Goal: Transaction & Acquisition: Purchase product/service

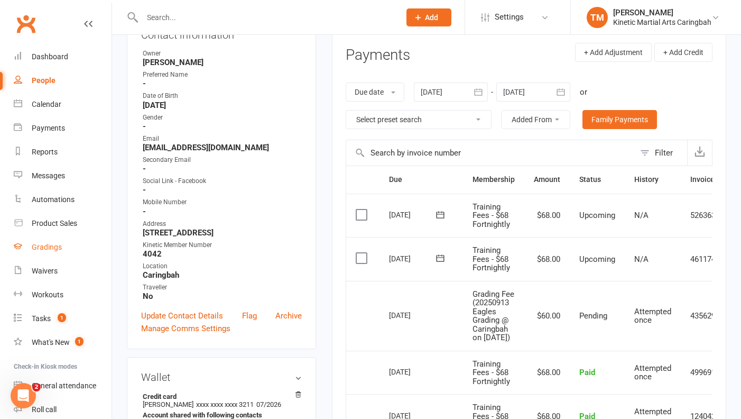
scroll to position [66, 0]
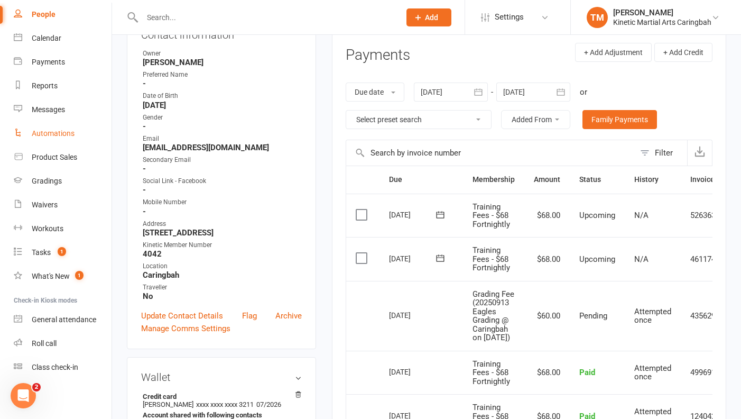
click at [36, 134] on div "Automations" at bounding box center [53, 133] width 43 height 8
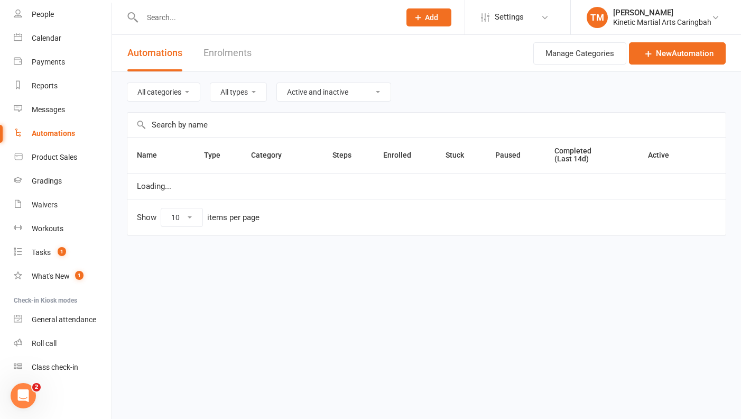
select select "100"
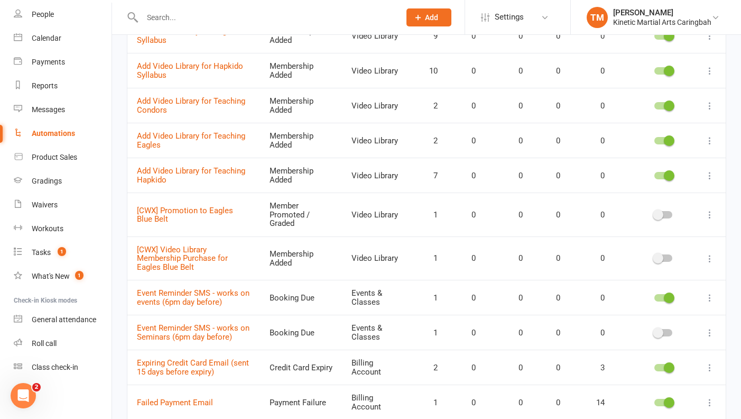
scroll to position [1301, 0]
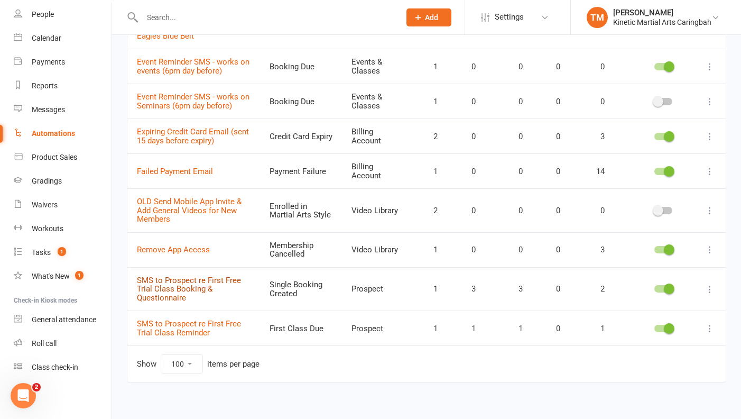
click at [178, 275] on link "SMS to Prospect re First Free Trial Class Booking & Questionnaire" at bounding box center [189, 288] width 104 height 27
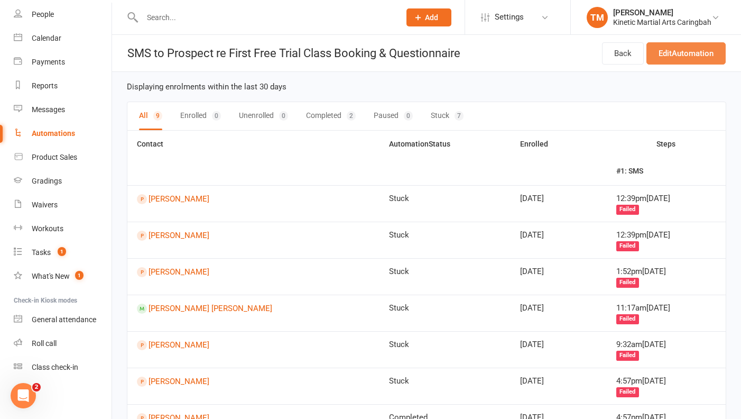
click at [676, 45] on link "Edit Automation" at bounding box center [685, 53] width 79 height 22
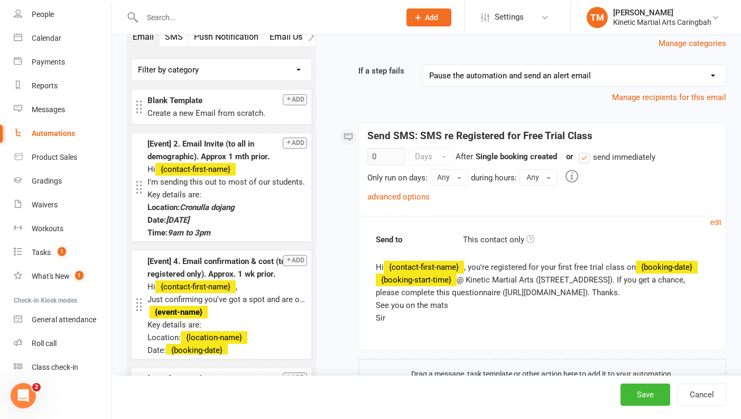
scroll to position [118, 0]
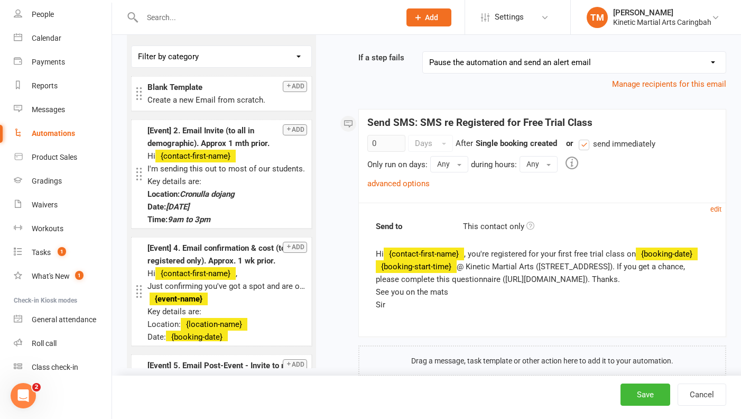
click at [543, 268] on div "Hi {contact-first-name} , you're registered for your first free trial class on …" at bounding box center [542, 278] width 333 height 63
click at [546, 265] on div "Hi {contact-first-name} , you're registered for your first free trial class on …" at bounding box center [542, 278] width 333 height 63
click at [711, 209] on small "edit" at bounding box center [715, 209] width 11 height 8
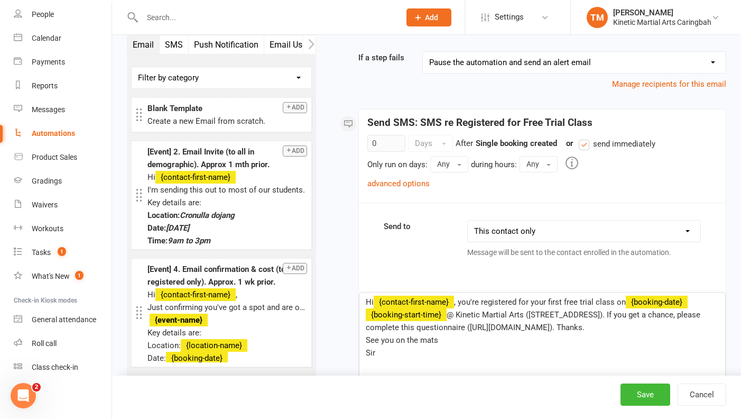
click at [535, 313] on span "@ Kinetic Martial Arts (16 Cronulla St). If you get a chance, please complete t…" at bounding box center [534, 321] width 337 height 22
drag, startPoint x: 530, startPoint y: 312, endPoint x: 530, endPoint y: 369, distance: 57.1
click at [530, 312] on span "@ Kinetic Martial Arts (Level 1 of 28 President Ave Caringbah). If you get a ch…" at bounding box center [538, 321] width 344 height 22
click at [663, 313] on span "@ Kinetic Martial Arts Level 1 of 28 President Ave Caringbah). If you get a cha…" at bounding box center [536, 321] width 341 height 22
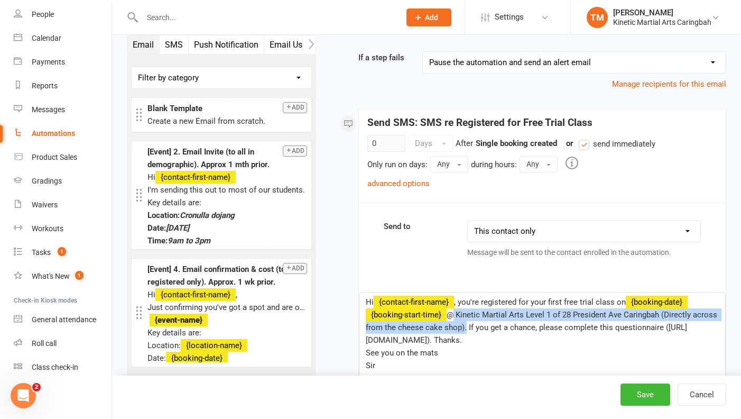
copy span "@ Kinetic Martial Arts Level 1 of 28 President Ave Caringbah (Directly across f…"
click at [642, 389] on button "Save" at bounding box center [645, 394] width 50 height 22
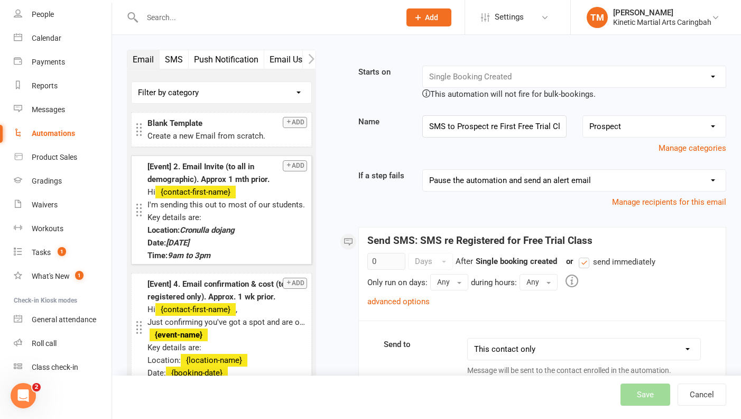
select select "100"
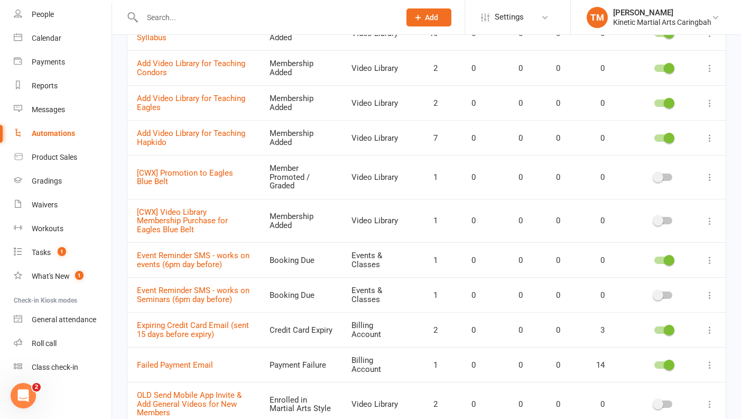
scroll to position [1301, 0]
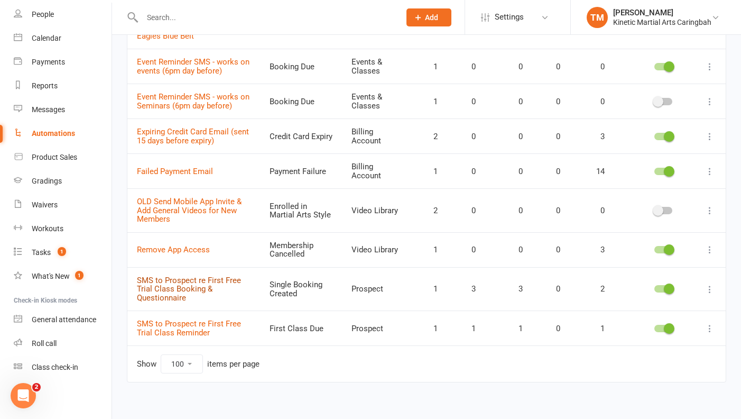
click at [161, 275] on link "SMS to Prospect re First Free Trial Class Booking & Questionnaire" at bounding box center [189, 288] width 104 height 27
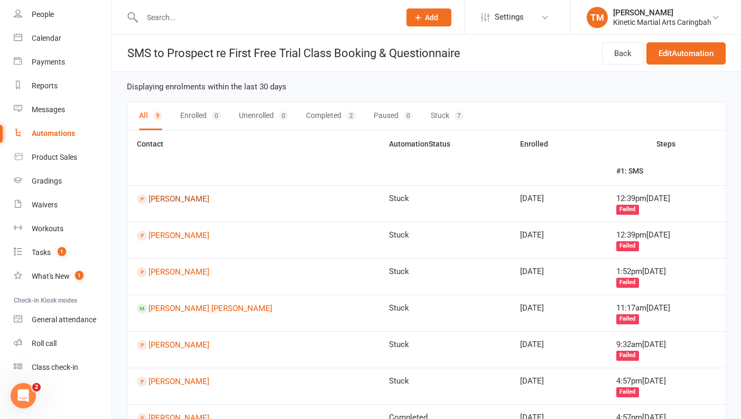
click at [177, 196] on link "Bailey Bezzina" at bounding box center [253, 199] width 233 height 10
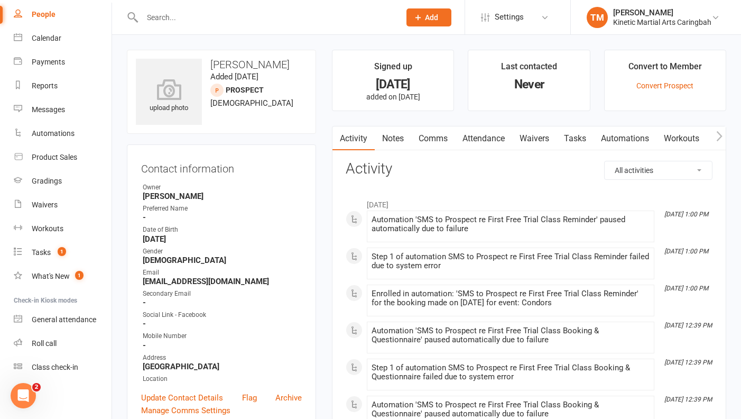
click at [434, 140] on link "Comms" at bounding box center [433, 138] width 44 height 24
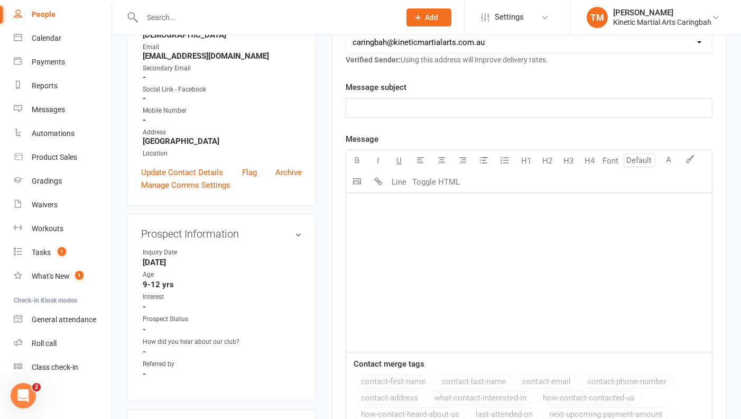
scroll to position [29, 0]
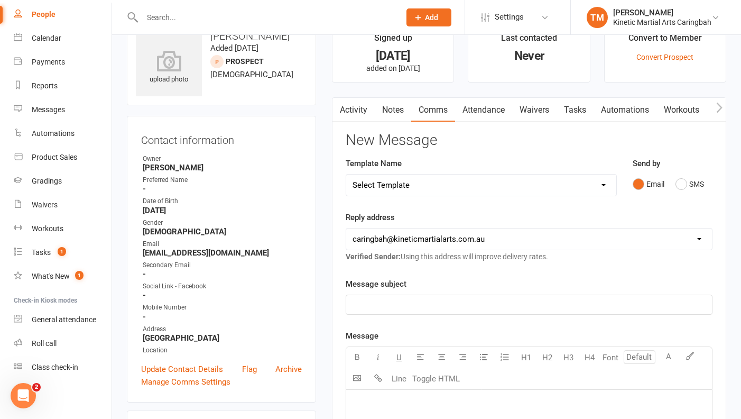
click at [356, 111] on link "Activity" at bounding box center [353, 110] width 42 height 24
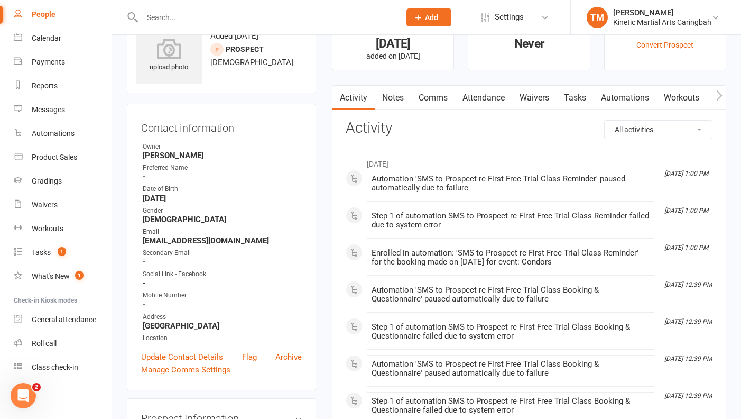
scroll to position [54, 0]
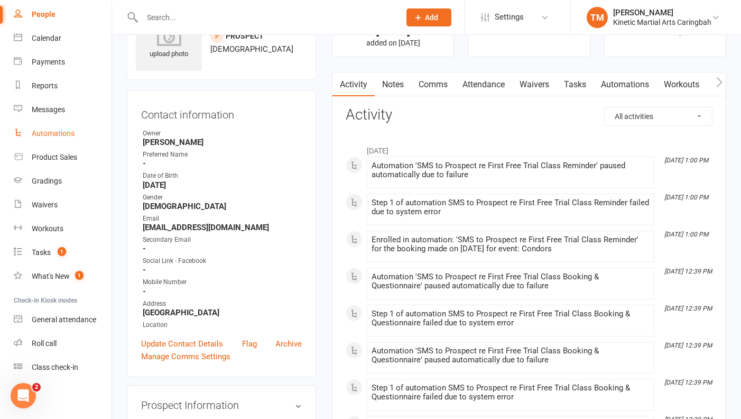
click at [55, 137] on link "Automations" at bounding box center [63, 134] width 98 height 24
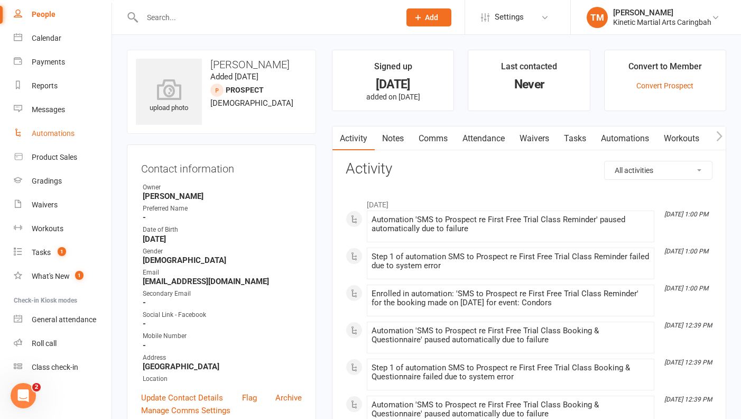
select select "100"
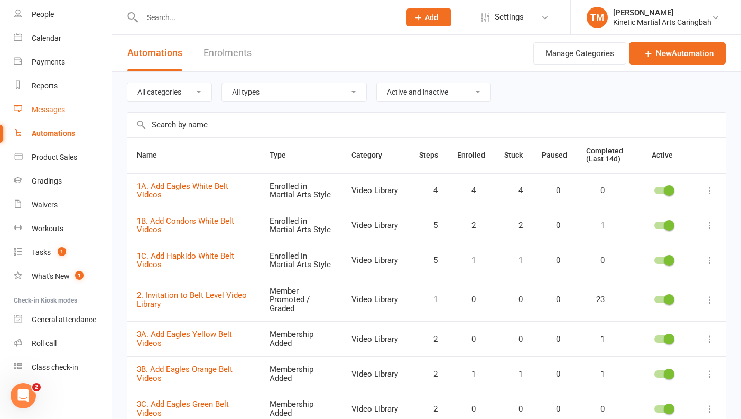
click at [50, 110] on div "Messages" at bounding box center [48, 109] width 33 height 8
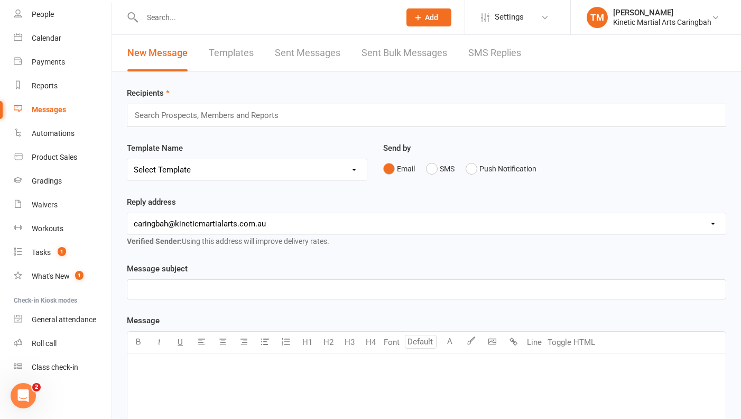
click at [222, 57] on link "Templates" at bounding box center [231, 53] width 45 height 36
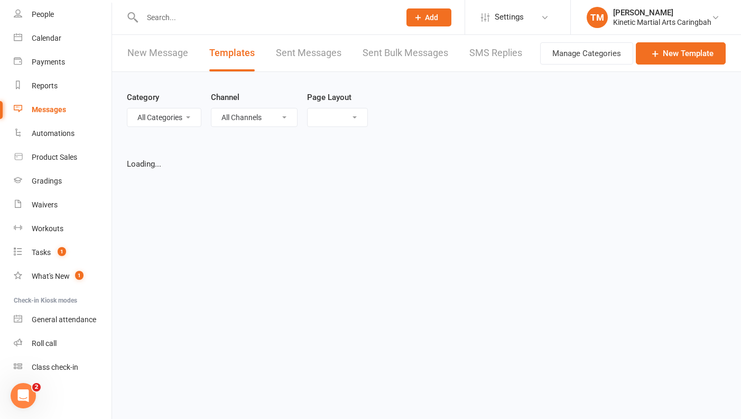
select select "grid"
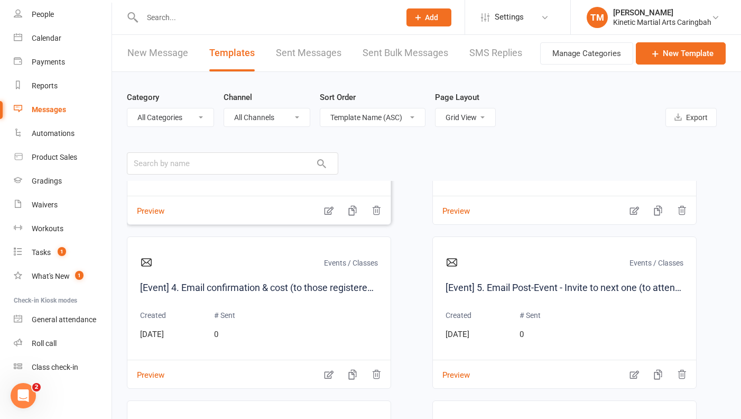
scroll to position [681, 0]
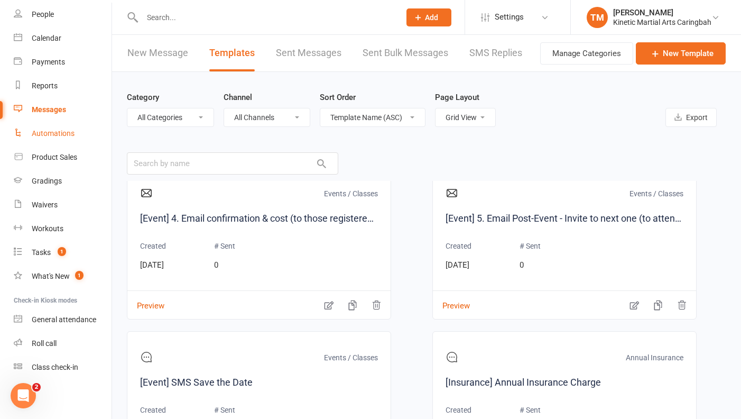
click at [68, 133] on div "Automations" at bounding box center [53, 133] width 43 height 8
select select "100"
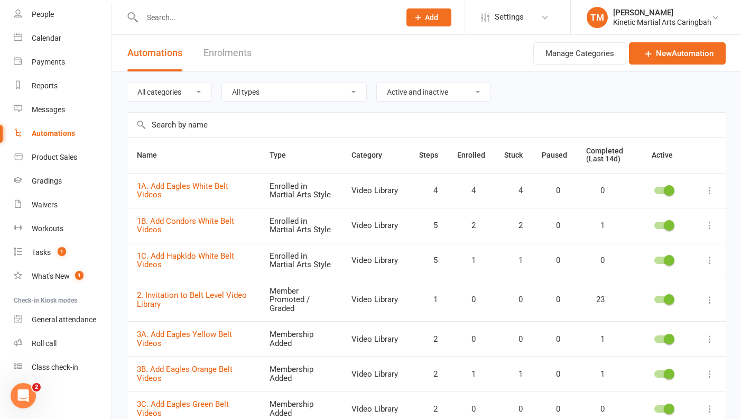
click at [418, 96] on select "Active and inactive Active automations only Inactive automations only" at bounding box center [434, 92] width 114 height 18
click at [379, 83] on select "Active and inactive Active automations only Inactive automations only" at bounding box center [434, 92] width 114 height 18
click at [316, 91] on select "All types Booking Cancelled Booking Due Booking Late-Cancelled Booking Marked A…" at bounding box center [294, 92] width 144 height 18
select select "first_class_due"
click at [222, 83] on select "All types Booking Cancelled Booking Due Booking Late-Cancelled Booking Marked A…" at bounding box center [294, 92] width 144 height 18
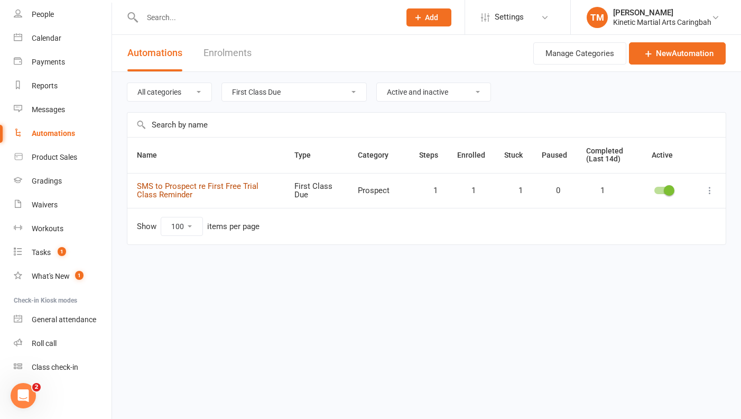
click at [210, 189] on link "SMS to Prospect re First Free Trial Class Reminder" at bounding box center [198, 190] width 122 height 18
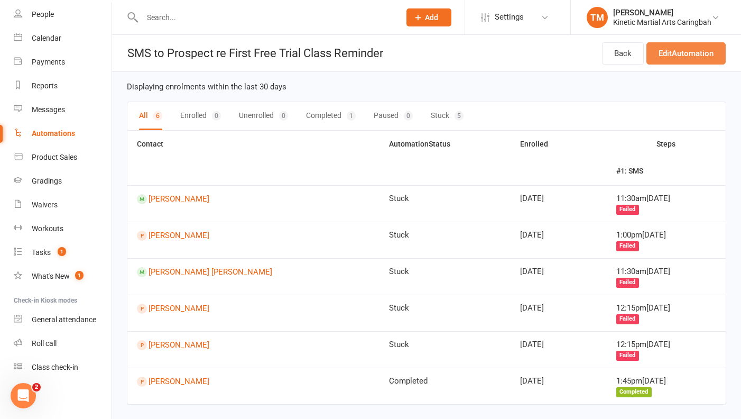
click at [690, 59] on link "Edit Automation" at bounding box center [685, 53] width 79 height 22
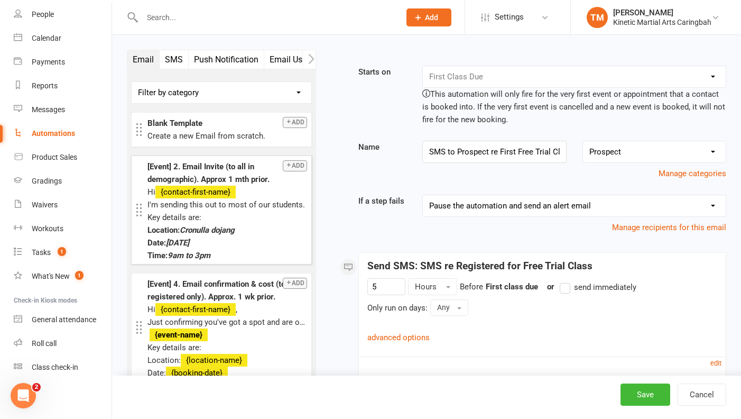
click at [255, 203] on div "I'm sending this out to most of our students. There are a couple of people alre…" at bounding box center [227, 204] width 160 height 13
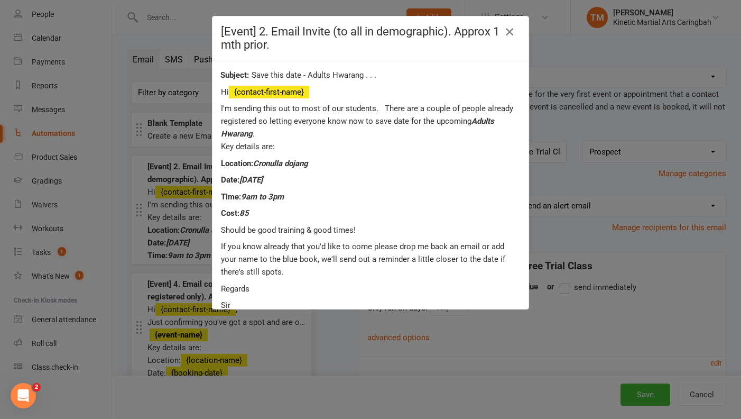
click at [513, 27] on icon "button" at bounding box center [509, 31] width 13 height 13
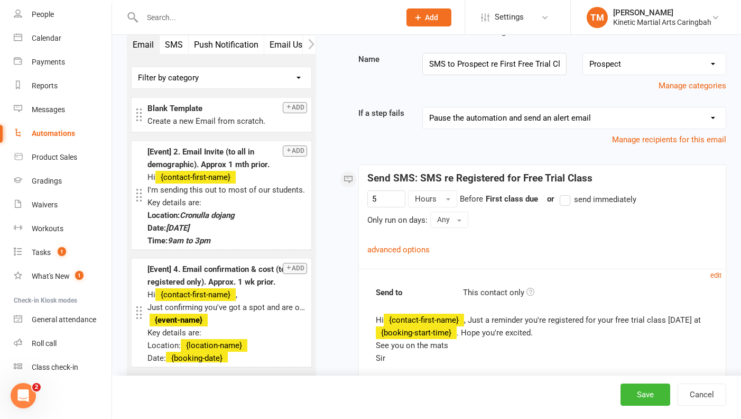
scroll to position [85, 0]
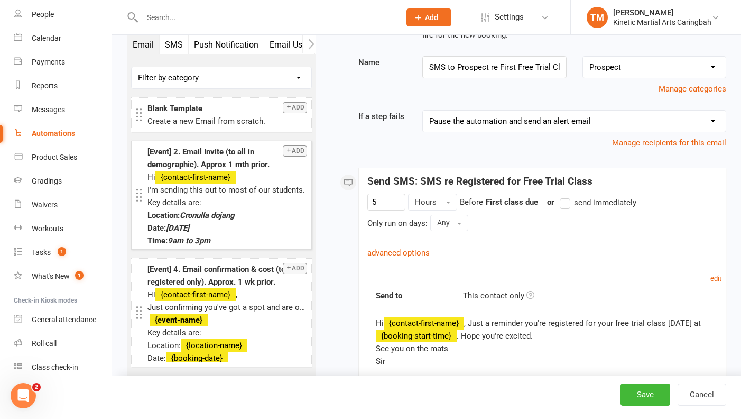
click at [210, 215] on span "Cronulla dojang" at bounding box center [207, 215] width 55 height 10
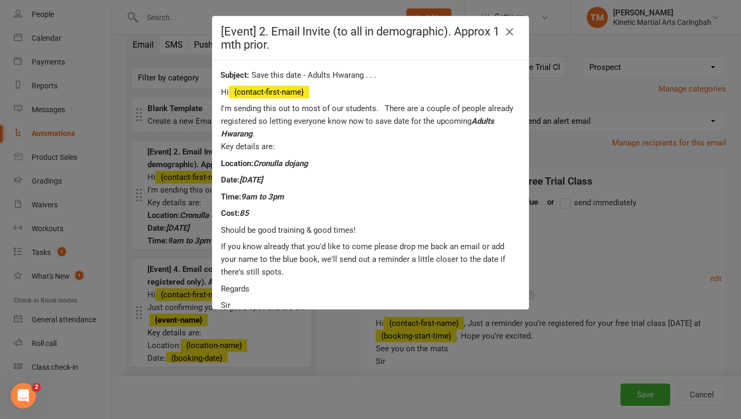
click at [513, 31] on icon "button" at bounding box center [509, 31] width 13 height 13
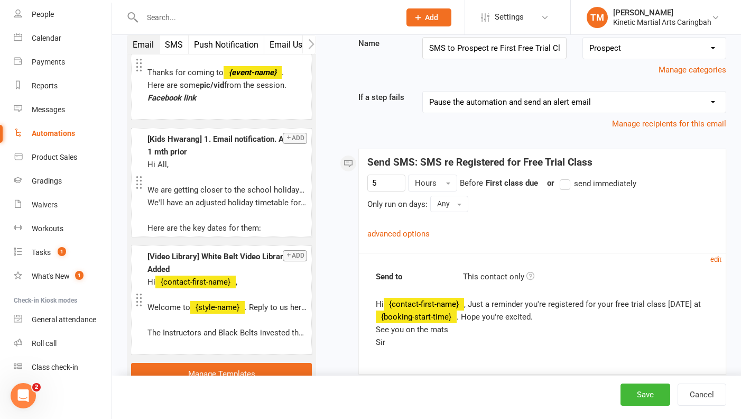
scroll to position [164, 0]
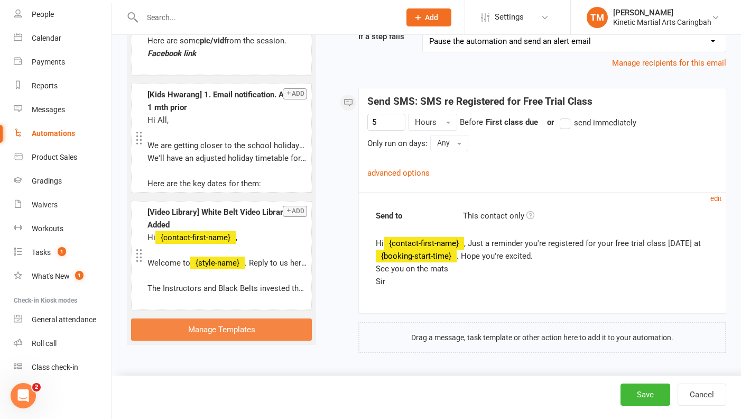
click at [199, 326] on link "Manage Templates" at bounding box center [221, 329] width 181 height 22
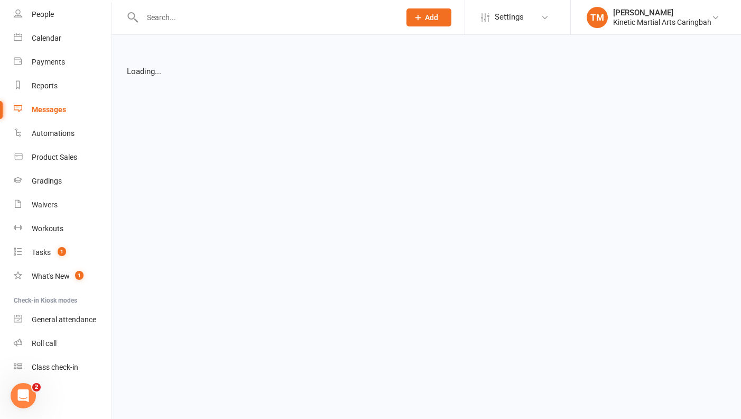
select select "grid"
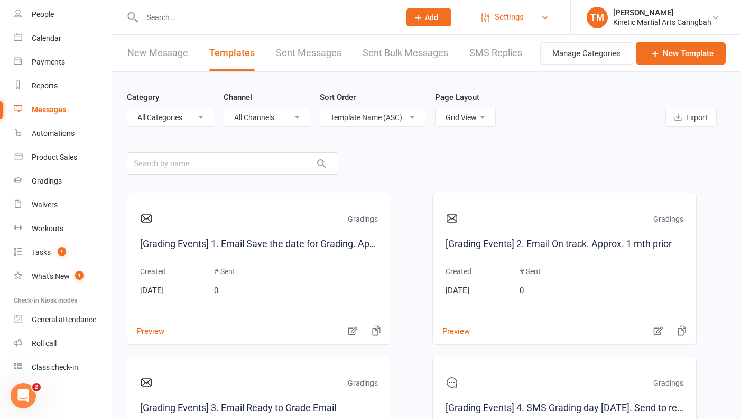
click at [507, 14] on span "Settings" at bounding box center [509, 17] width 29 height 24
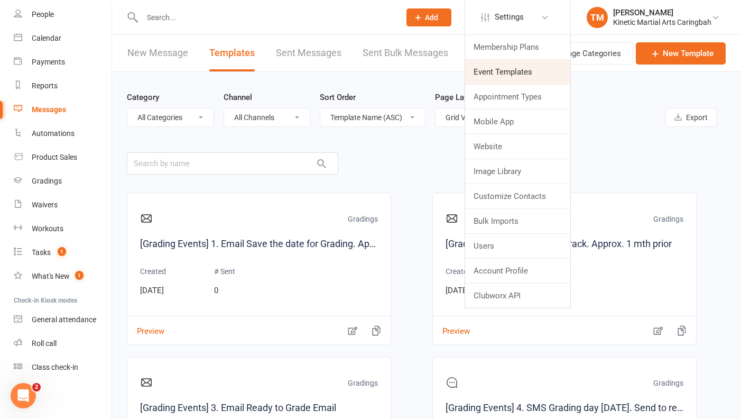
click at [502, 67] on link "Event Templates" at bounding box center [517, 72] width 105 height 24
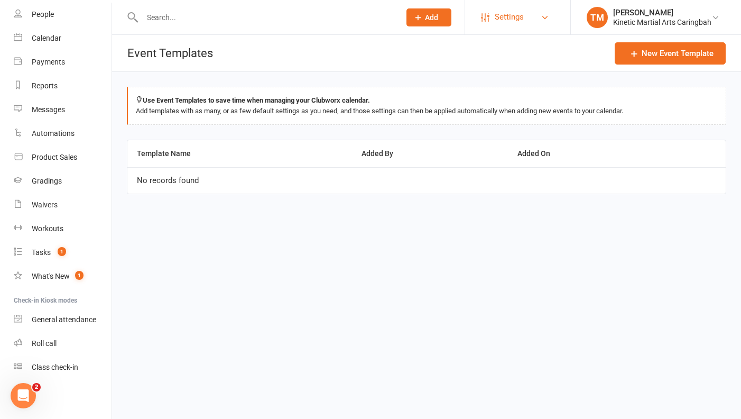
click at [512, 15] on span "Settings" at bounding box center [509, 17] width 29 height 24
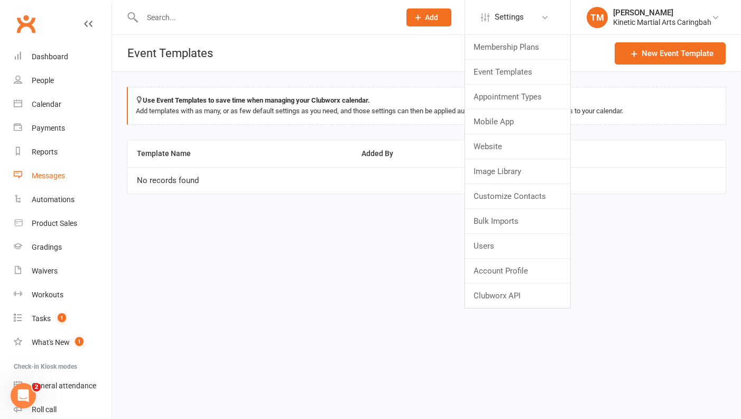
click at [45, 178] on div "Messages" at bounding box center [48, 175] width 33 height 8
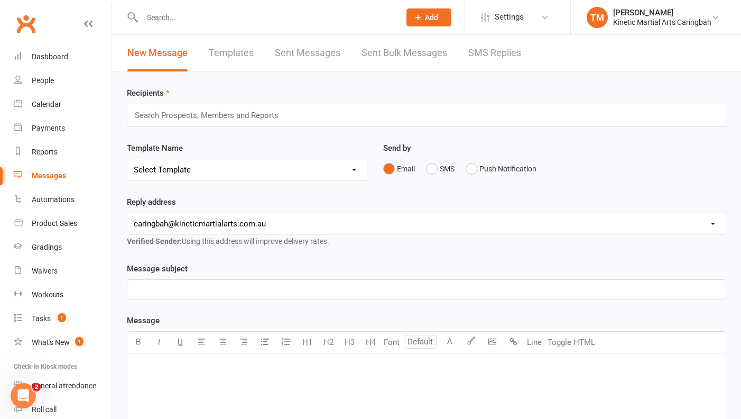
click at [215, 54] on link "Templates" at bounding box center [231, 53] width 45 height 36
select select "grid"
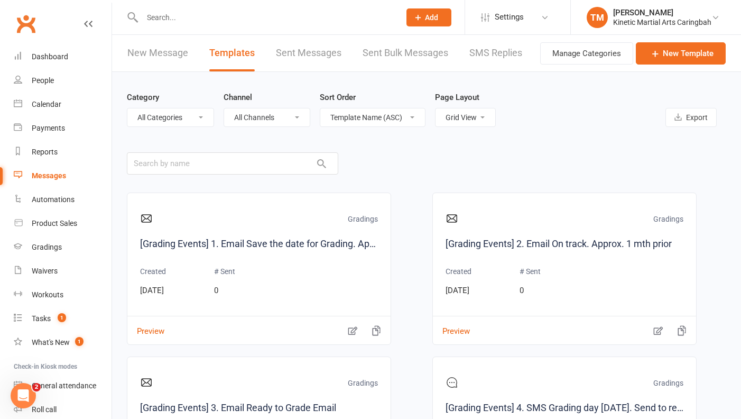
click at [254, 114] on select "All Channels Email SMS Push Notification" at bounding box center [267, 117] width 86 height 18
select select "email"
click at [224, 108] on select "All Channels Email SMS Push Notification" at bounding box center [267, 117] width 86 height 18
click at [487, 120] on select "List View Grid View" at bounding box center [465, 117] width 60 height 18
select select "list"
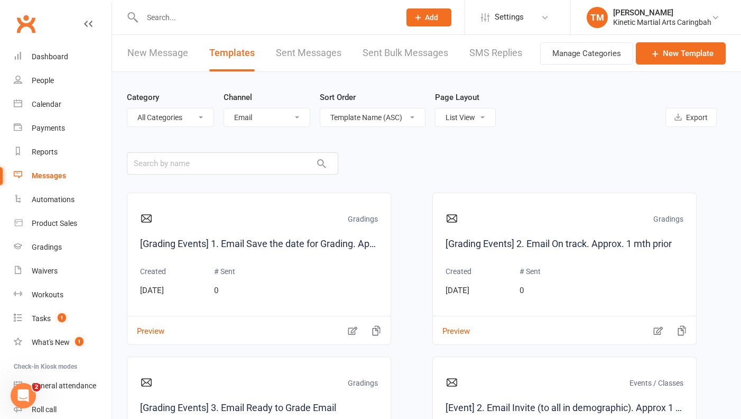
click at [435, 108] on select "List View Grid View" at bounding box center [465, 117] width 60 height 18
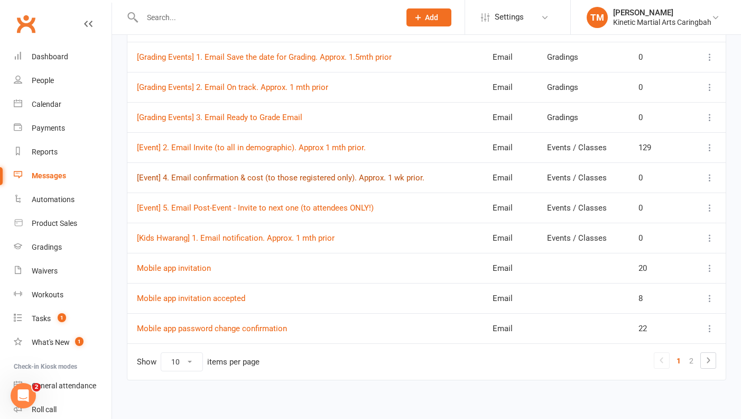
scroll to position [168, 0]
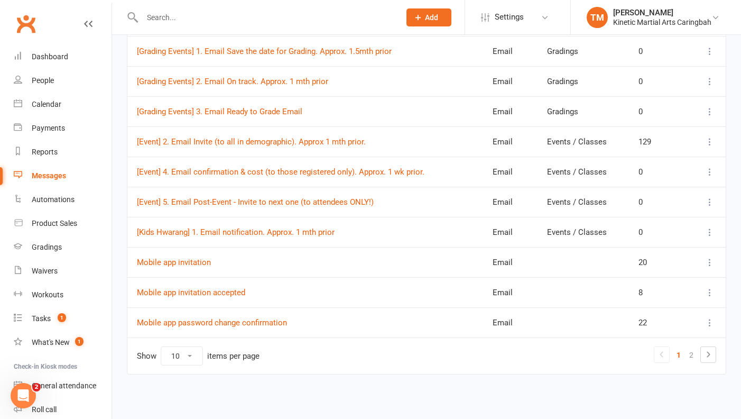
click at [193, 359] on select "10 25 50 100" at bounding box center [181, 356] width 41 height 18
select select "50"
click at [161, 347] on select "10 25 50 100" at bounding box center [181, 356] width 41 height 18
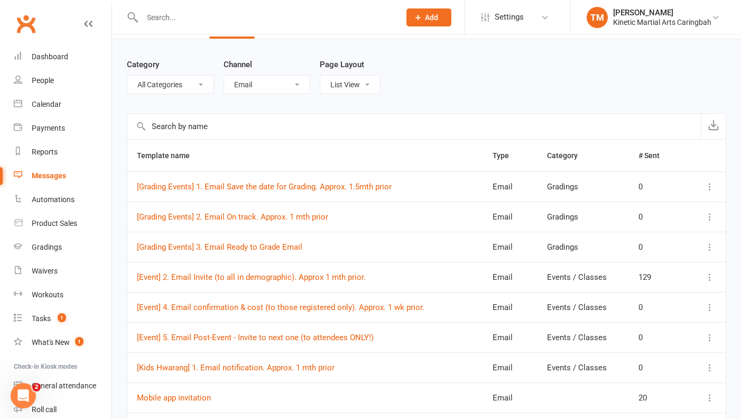
scroll to position [0, 0]
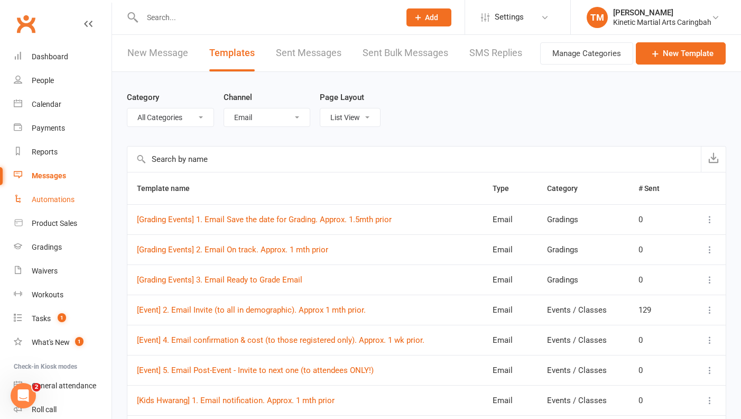
click at [61, 204] on link "Automations" at bounding box center [63, 200] width 98 height 24
select select "100"
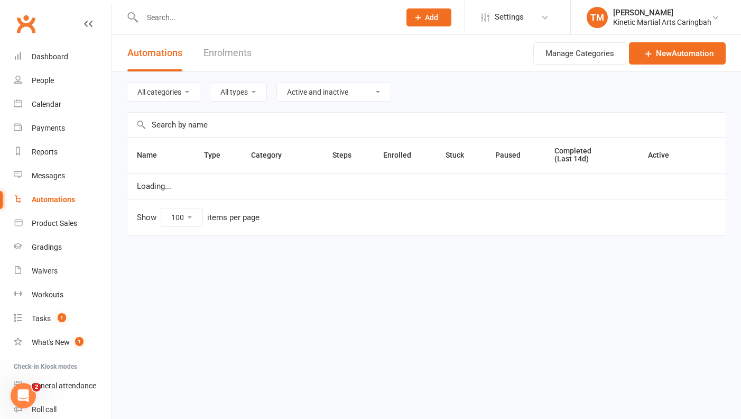
select select "first_class_due"
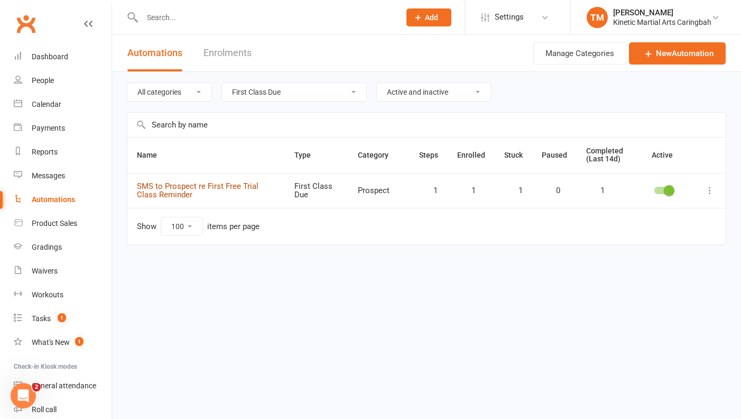
click at [245, 188] on link "SMS to Prospect re First Free Trial Class Reminder" at bounding box center [198, 190] width 122 height 18
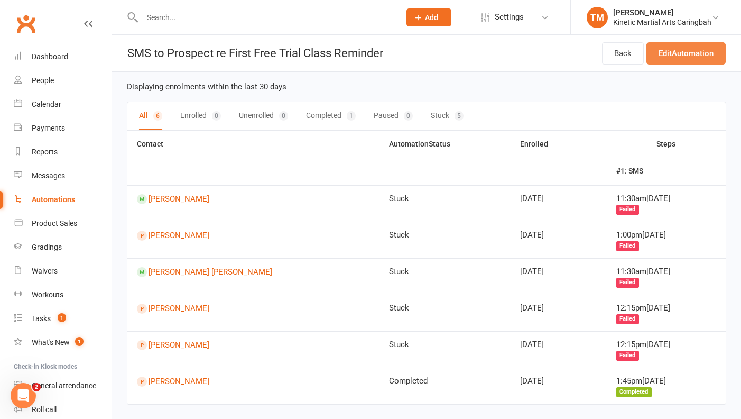
click at [714, 54] on link "Edit Automation" at bounding box center [685, 53] width 79 height 22
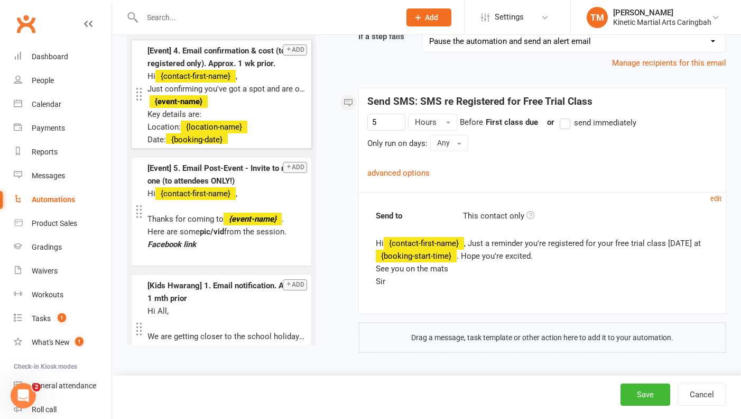
scroll to position [186, 0]
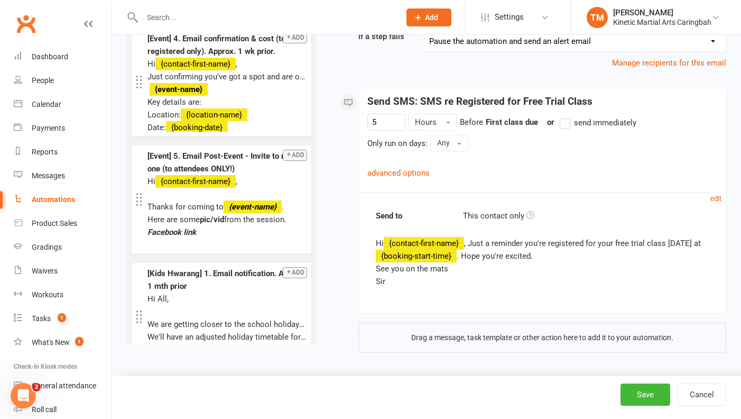
drag, startPoint x: 700, startPoint y: 242, endPoint x: 700, endPoint y: 260, distance: 18.5
click at [700, 242] on div "Hi {contact-first-name} , Just a reminder you're registered for your free trial…" at bounding box center [542, 262] width 333 height 51
click at [694, 242] on div "Hi {contact-first-name} , Just a reminder you're registered for your free trial…" at bounding box center [542, 262] width 333 height 51
click at [713, 194] on link "edit" at bounding box center [715, 198] width 11 height 10
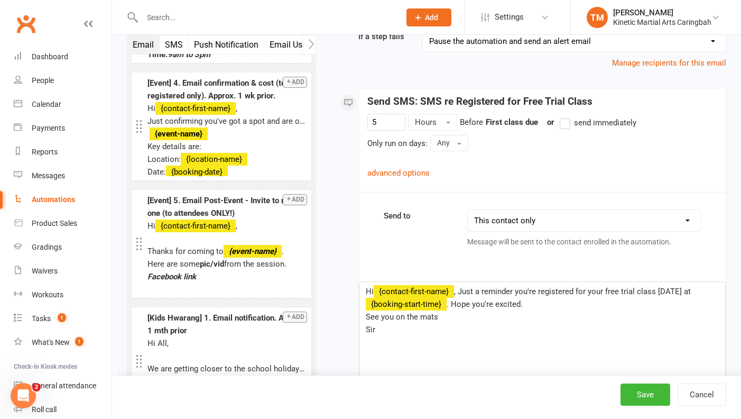
click at [681, 288] on span ", Just a reminder you're registered for your free trial class today at" at bounding box center [572, 291] width 237 height 10
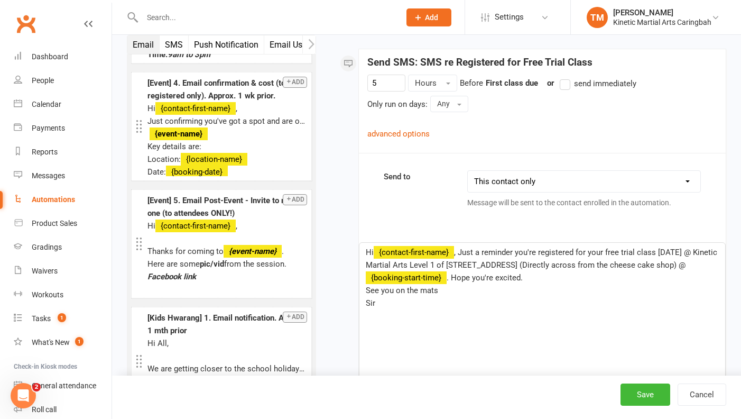
scroll to position [204, 0]
click at [645, 390] on button "Save" at bounding box center [645, 394] width 50 height 22
select select "100"
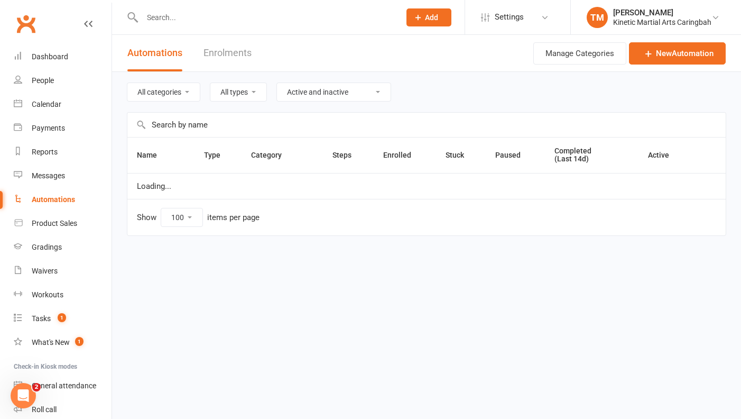
select select "first_class_due"
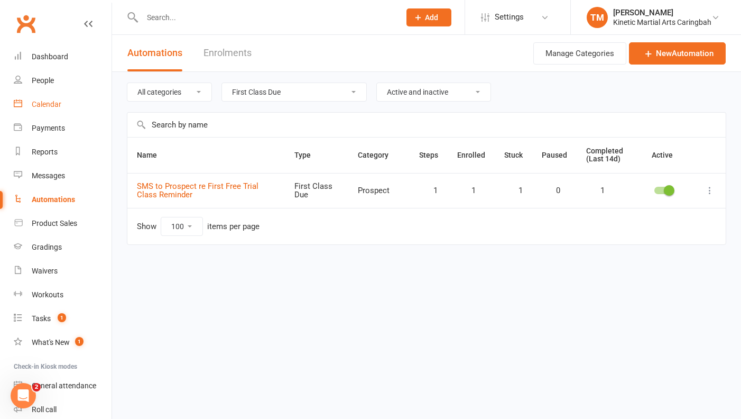
click at [39, 106] on div "Calendar" at bounding box center [47, 104] width 30 height 8
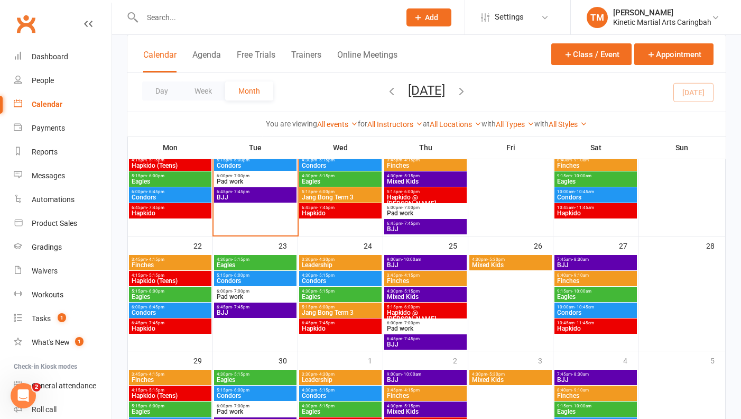
scroll to position [291, 0]
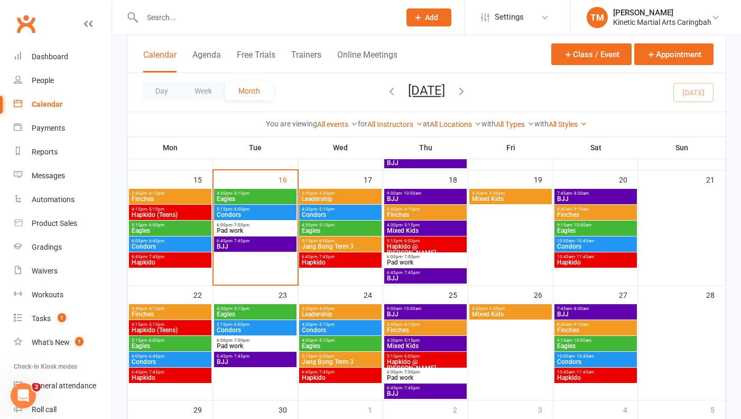
click at [171, 256] on span "6:45pm - 7:45pm" at bounding box center [170, 256] width 78 height 5
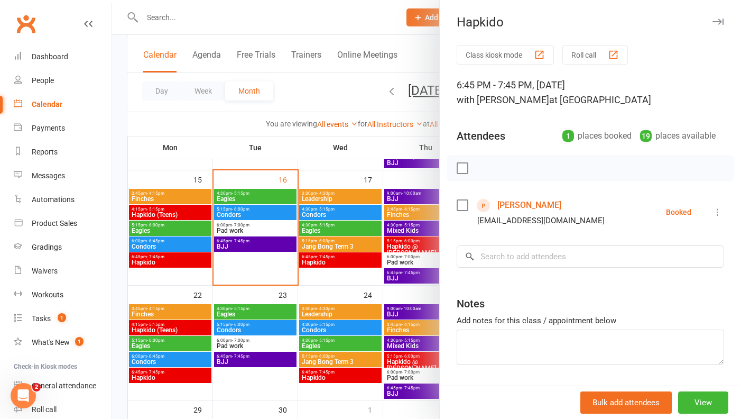
click at [516, 205] on link "Ari Meily" at bounding box center [529, 205] width 64 height 17
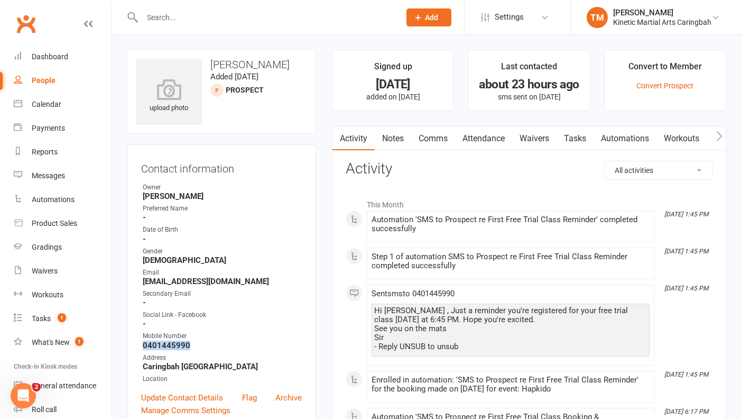
drag, startPoint x: 192, startPoint y: 341, endPoint x: 141, endPoint y: 342, distance: 50.8
click at [141, 342] on li "Mobile Number 0401445990" at bounding box center [221, 340] width 161 height 18
copy strong "0401445990"
click at [60, 230] on link "Product Sales" at bounding box center [63, 223] width 98 height 24
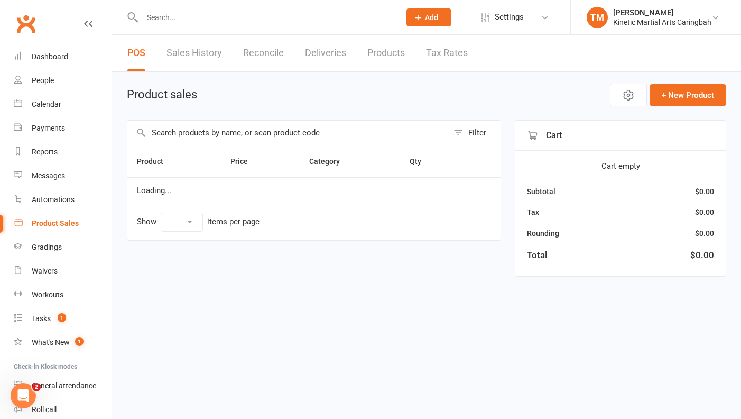
select select "100"
click at [230, 128] on input "text" at bounding box center [287, 132] width 321 height 24
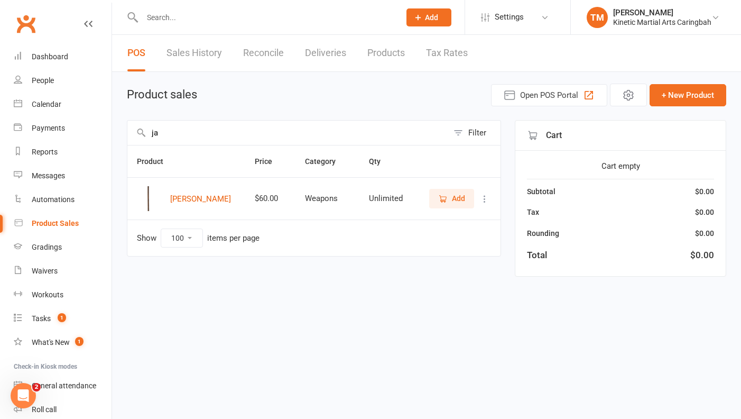
type input "j"
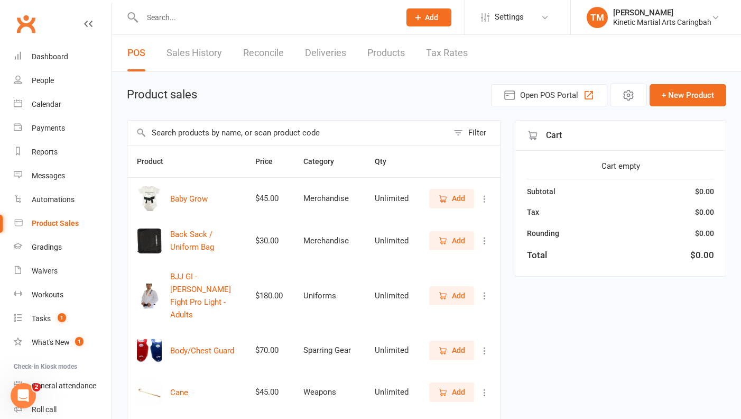
click at [206, 17] on input "text" at bounding box center [266, 17] width 254 height 15
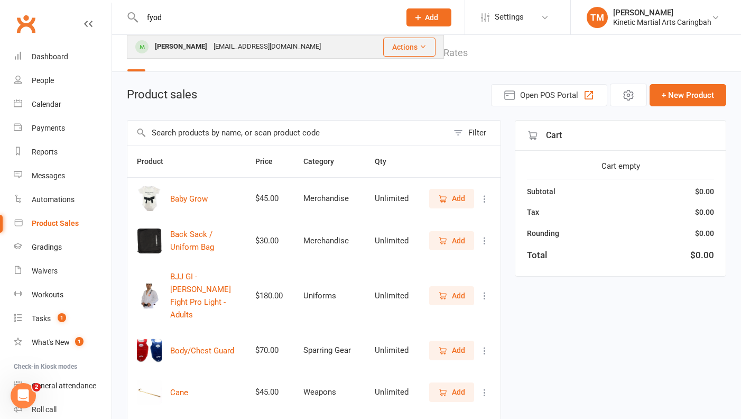
type input "fyod"
click at [192, 48] on div "[PERSON_NAME]" at bounding box center [181, 46] width 59 height 15
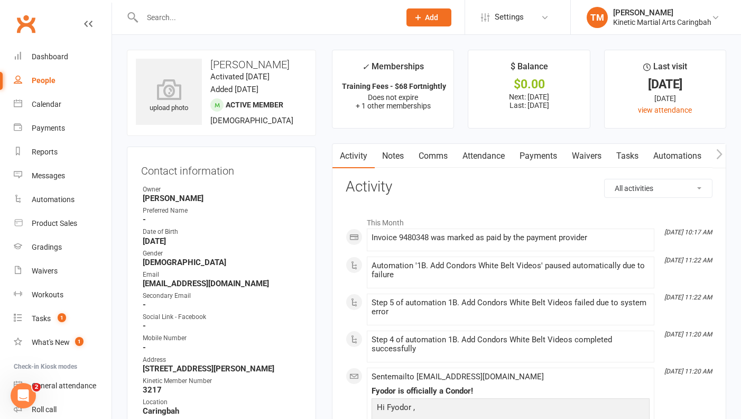
scroll to position [1, 0]
click at [537, 148] on link "Payments" at bounding box center [538, 155] width 52 height 24
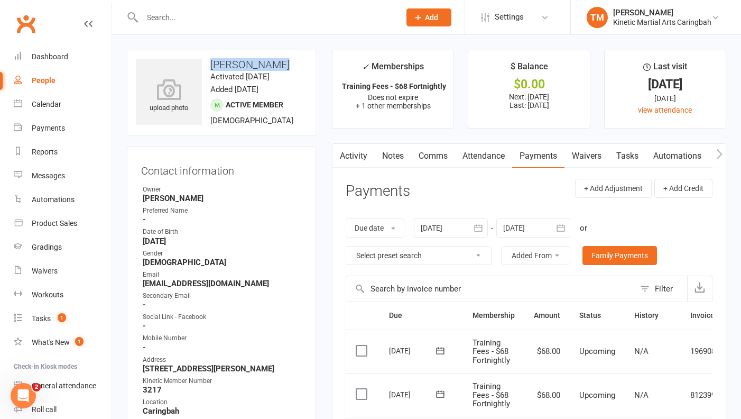
drag, startPoint x: 212, startPoint y: 64, endPoint x: 277, endPoint y: 66, distance: 64.5
click at [277, 66] on h3 "[PERSON_NAME]" at bounding box center [221, 65] width 171 height 12
copy h3 "[PERSON_NAME]"
click at [61, 224] on div "Product Sales" at bounding box center [54, 223] width 45 height 8
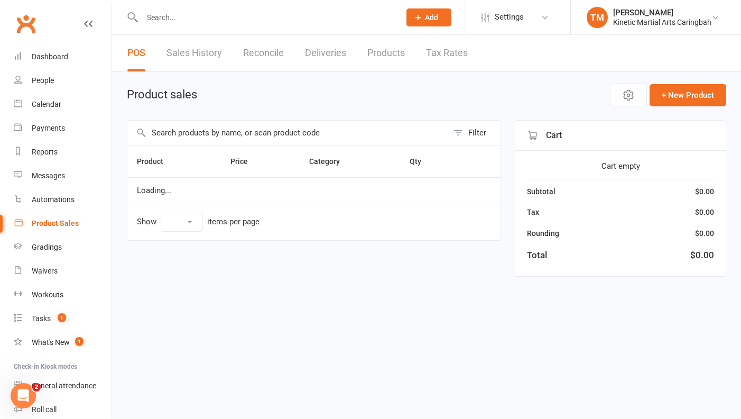
select select "100"
click at [253, 140] on input "text" at bounding box center [287, 132] width 321 height 24
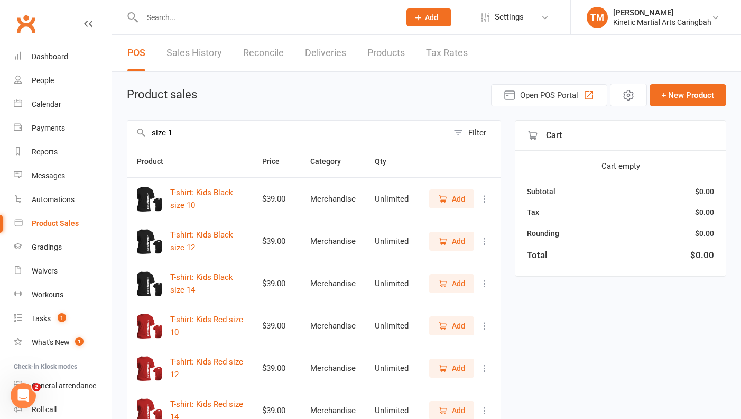
click at [153, 130] on input "size 1" at bounding box center [287, 132] width 321 height 24
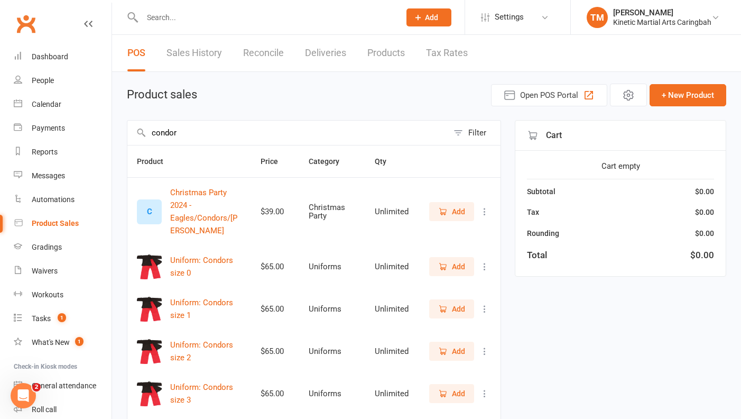
type input "condor"
click at [441, 307] on icon "button" at bounding box center [443, 309] width 10 height 10
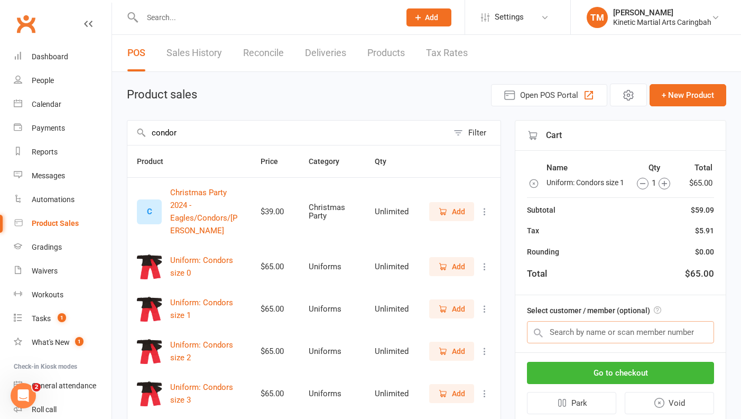
click at [557, 343] on input "text" at bounding box center [620, 332] width 187 height 22
type input "r"
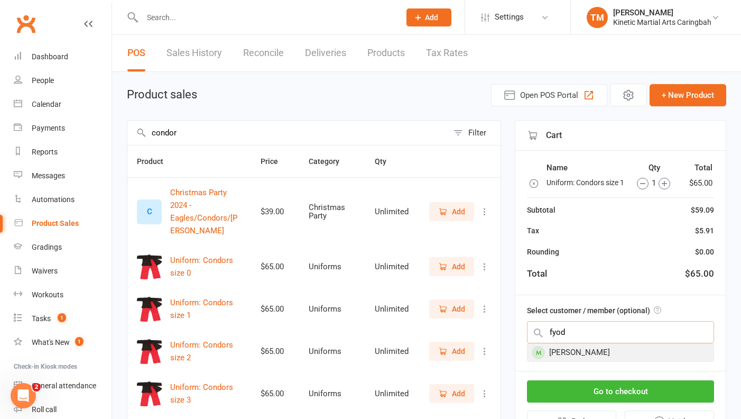
type input "fyod"
click at [587, 358] on div "[PERSON_NAME]" at bounding box center [620, 352] width 186 height 17
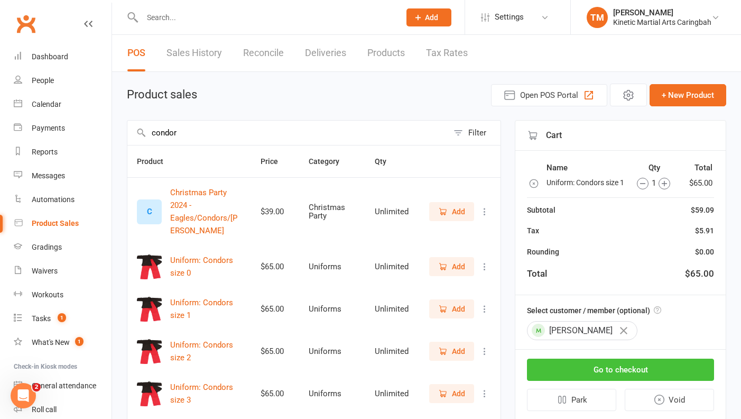
click at [598, 375] on button "Go to checkout" at bounding box center [620, 369] width 187 height 22
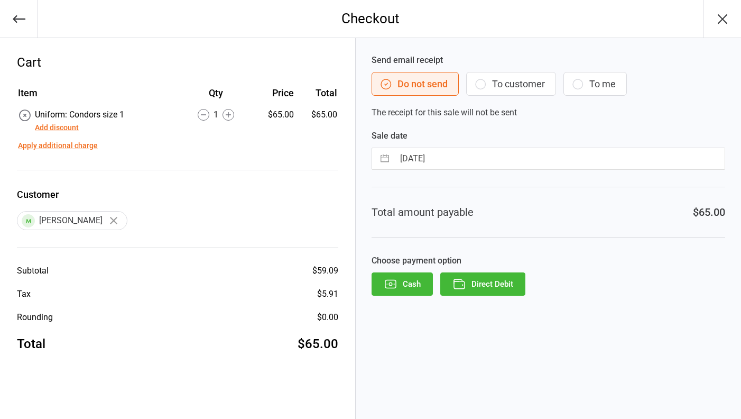
click at [501, 288] on button "Direct Debit" at bounding box center [482, 283] width 85 height 23
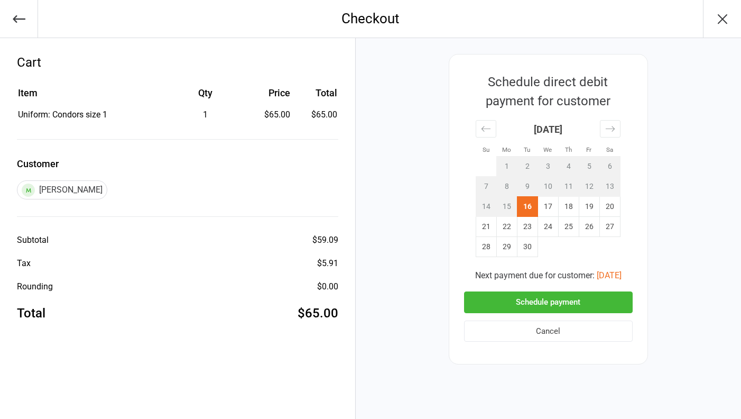
click at [530, 294] on button "Schedule payment" at bounding box center [548, 302] width 169 height 22
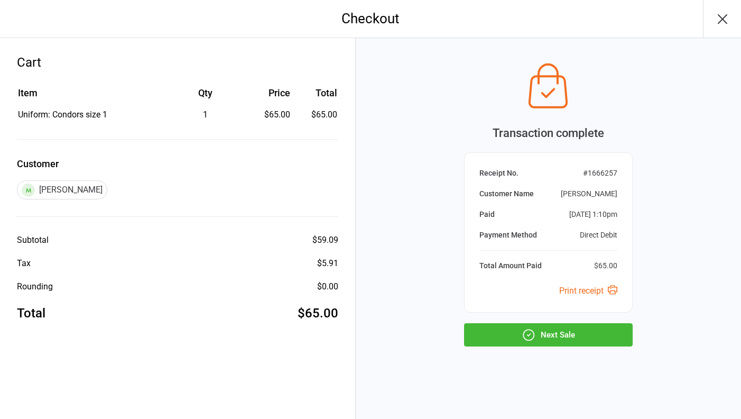
click at [523, 330] on icon "button" at bounding box center [529, 335] width 14 height 14
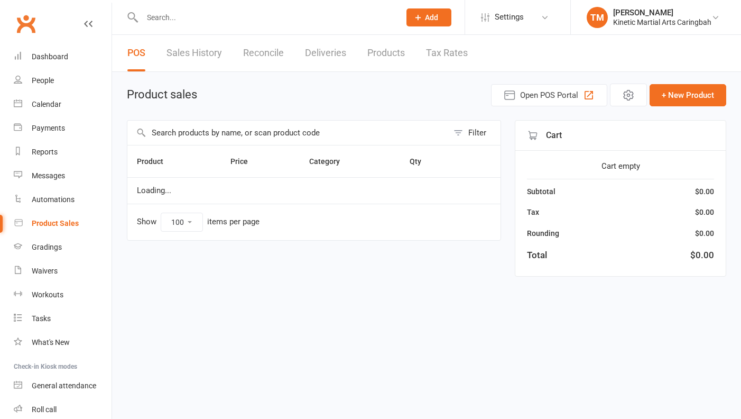
select select "100"
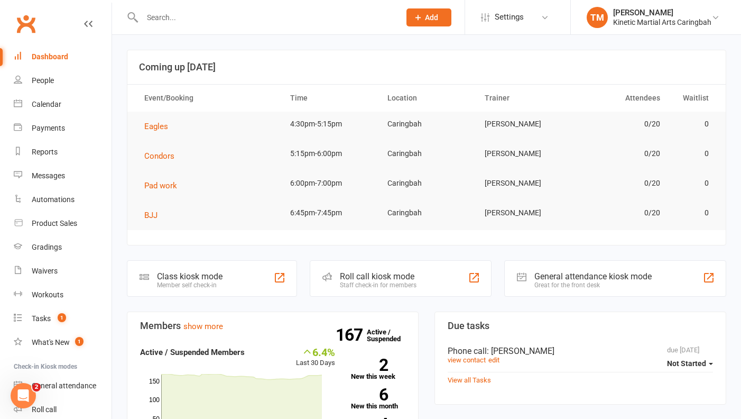
click at [171, 16] on input "text" at bounding box center [266, 17] width 254 height 15
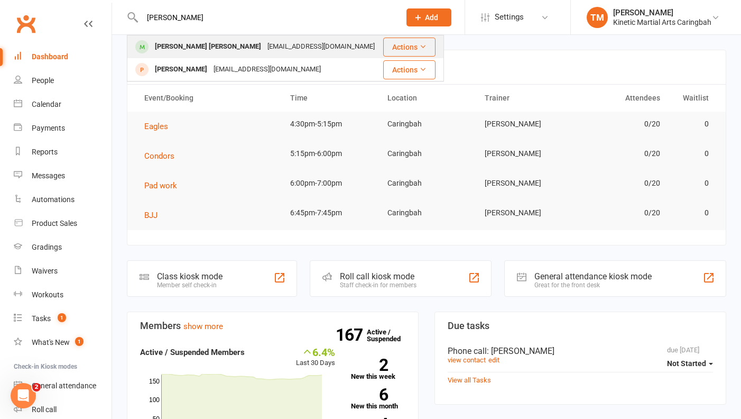
type input "novak"
click at [172, 36] on div "Novak Crossley noemail@example.com" at bounding box center [255, 47] width 254 height 22
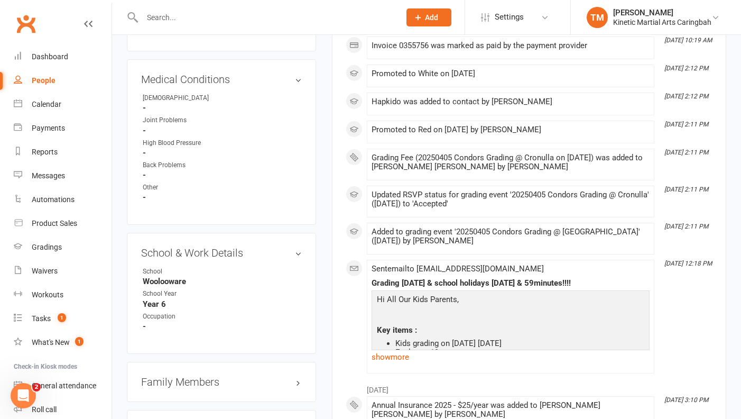
scroll to position [1280, 0]
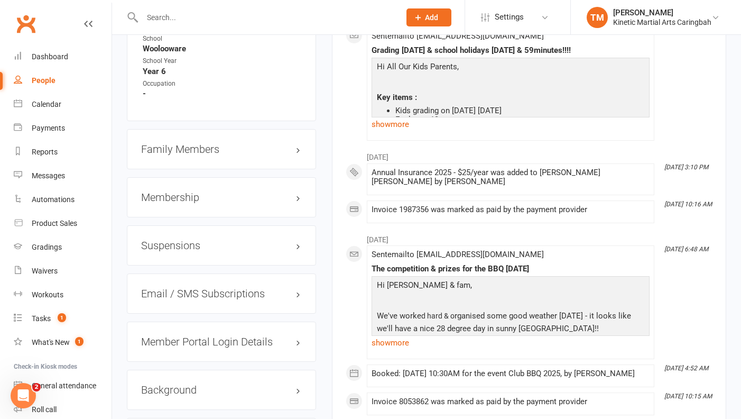
click at [296, 199] on h3 "Membership" at bounding box center [221, 197] width 161 height 12
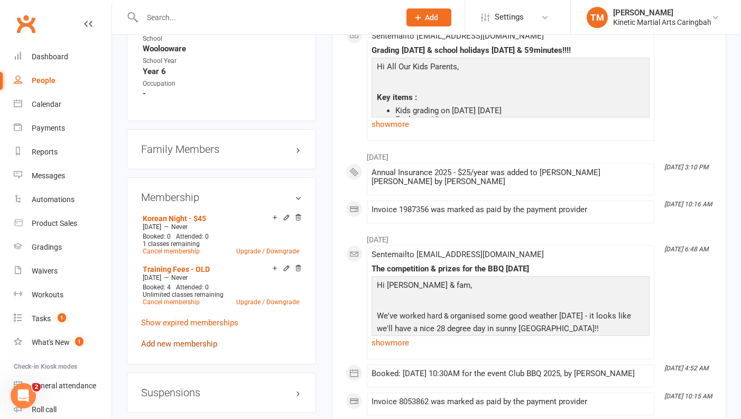
click at [180, 348] on link "Add new membership" at bounding box center [179, 344] width 76 height 10
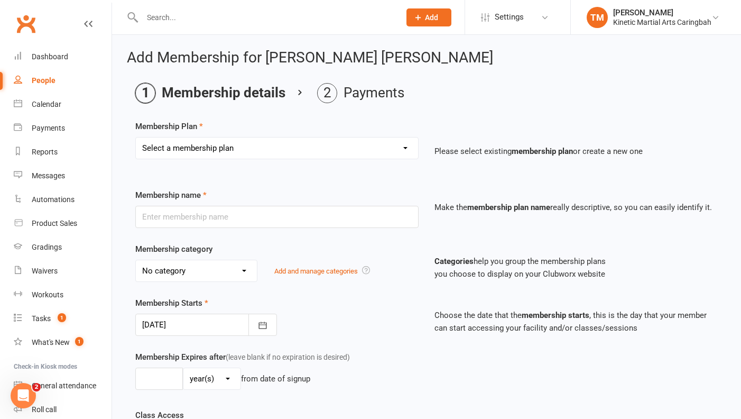
click at [323, 149] on select "Select a membership plan Create new Membership Plan Training Fees - $68 Fortnig…" at bounding box center [277, 147] width 282 height 21
select select "8"
click at [136, 137] on select "Select a membership plan Create new Membership Plan Training Fees - $68 Fortnig…" at bounding box center [277, 147] width 282 height 21
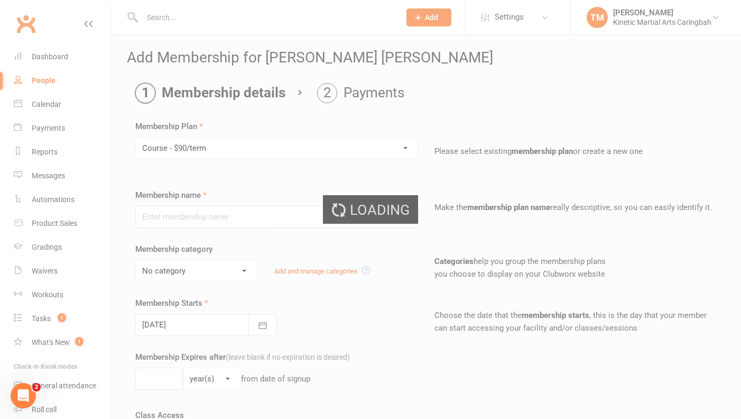
type input "Course - $90/term"
select select "1"
type input "2"
select select "2"
type input "1"
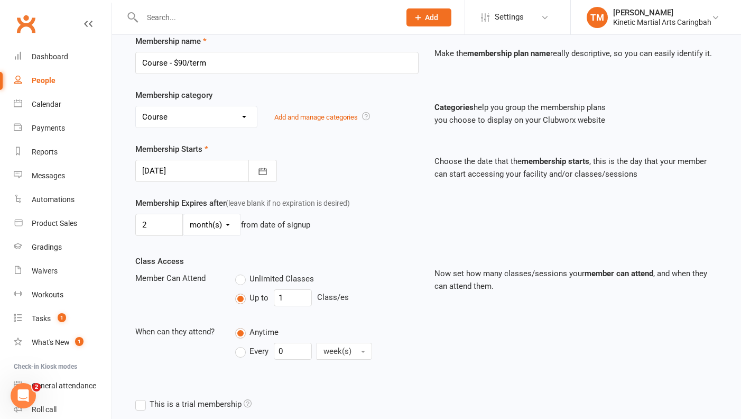
scroll to position [302, 0]
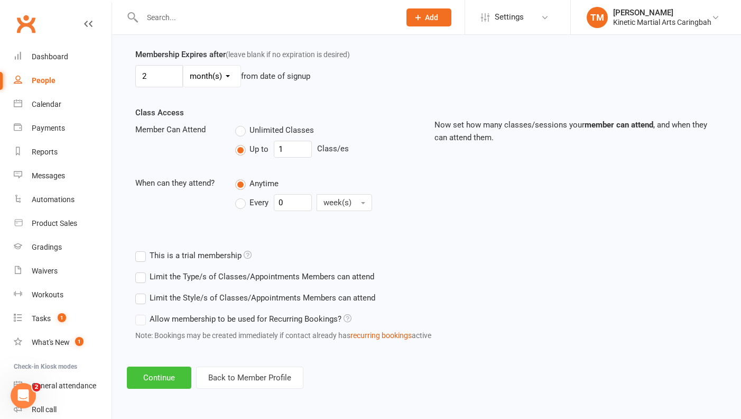
click at [170, 378] on button "Continue" at bounding box center [159, 377] width 64 height 22
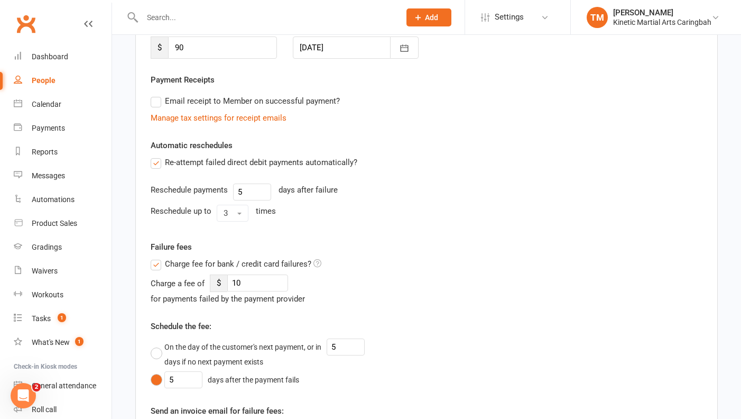
scroll to position [424, 0]
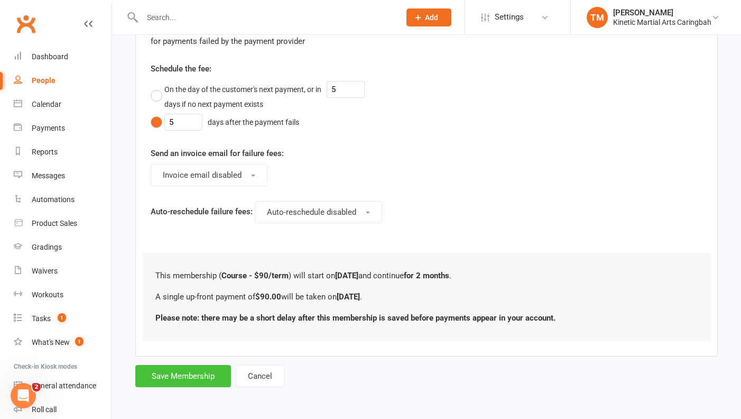
click at [176, 368] on button "Save Membership" at bounding box center [183, 376] width 96 height 22
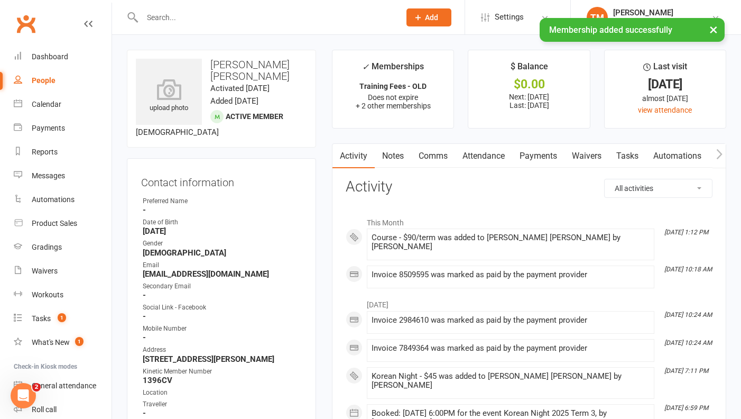
click at [541, 160] on link "Payments" at bounding box center [538, 156] width 52 height 24
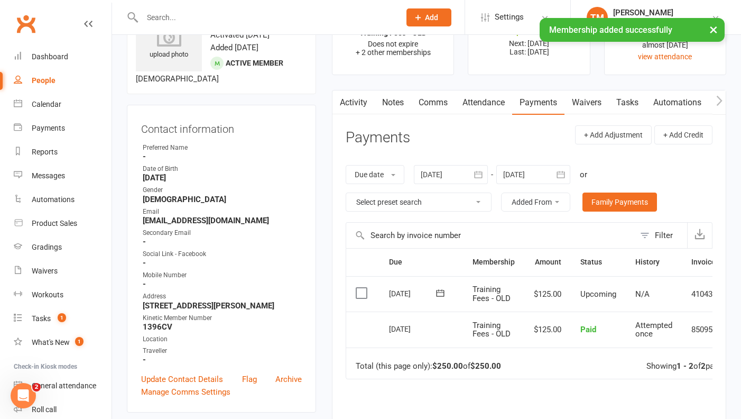
scroll to position [170, 0]
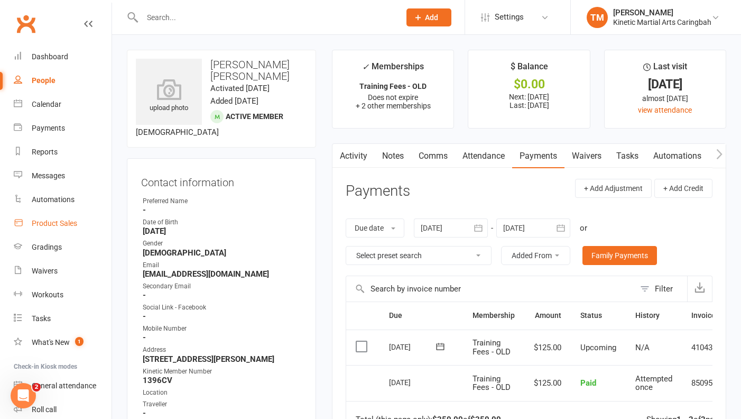
click at [70, 224] on div "Product Sales" at bounding box center [54, 223] width 45 height 8
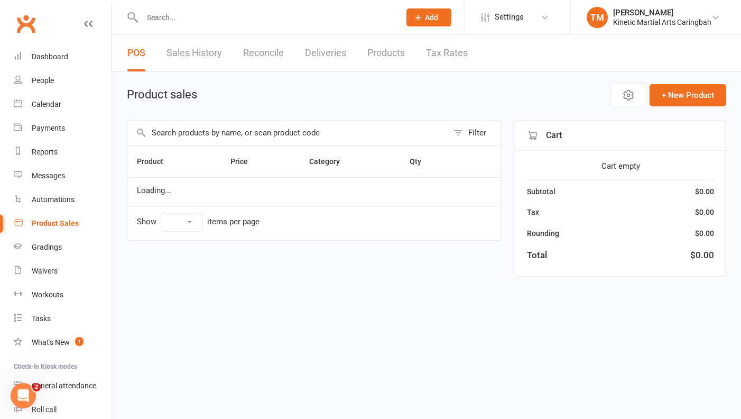
select select "100"
click at [235, 132] on input "text" at bounding box center [287, 132] width 321 height 24
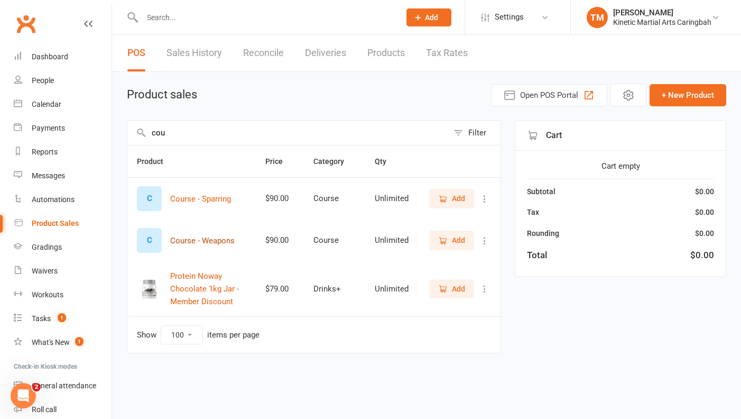
type input "cou"
click at [203, 244] on button "Course - Weapons" at bounding box center [202, 240] width 64 height 13
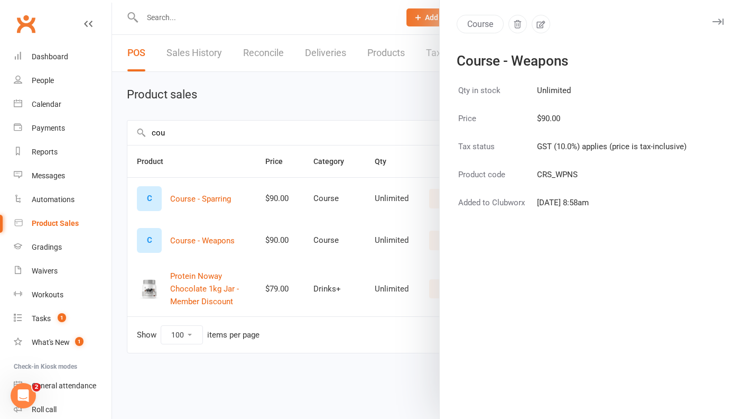
click at [219, 238] on div at bounding box center [426, 209] width 629 height 419
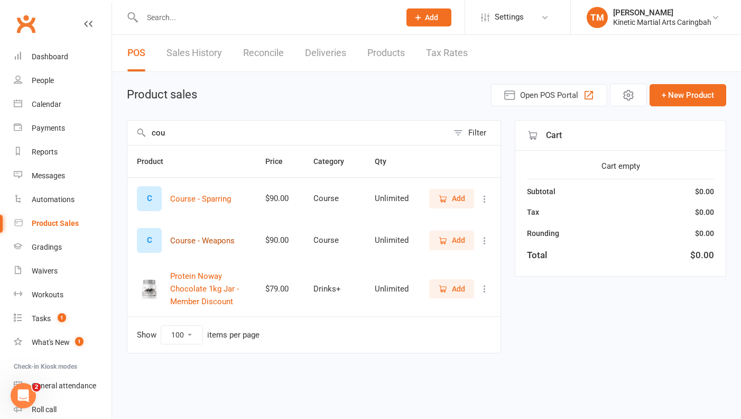
click at [207, 238] on button "Course - Weapons" at bounding box center [202, 240] width 64 height 13
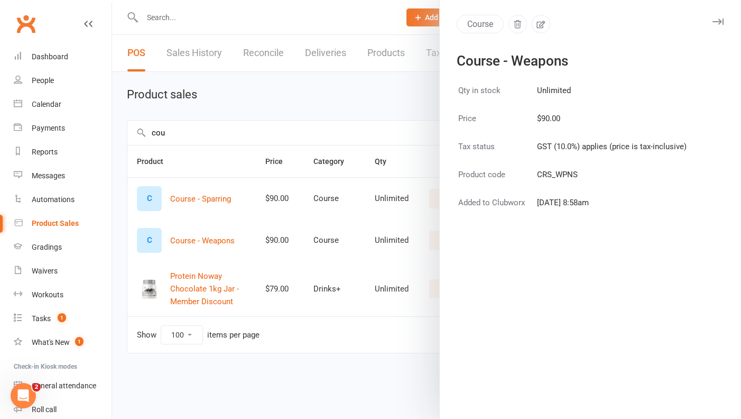
click at [355, 237] on div at bounding box center [426, 209] width 629 height 419
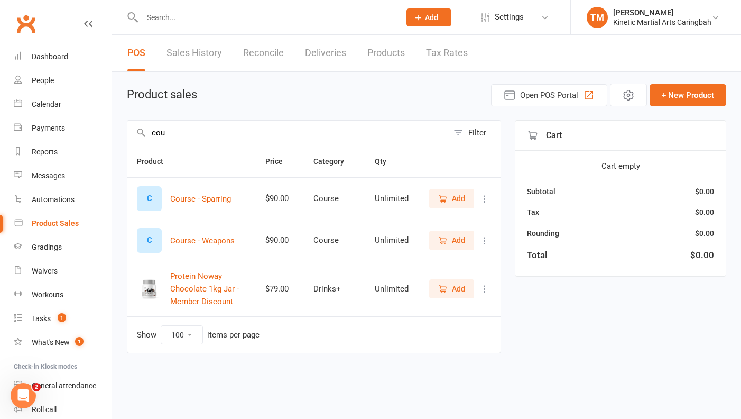
click at [456, 236] on span "Add" at bounding box center [458, 240] width 13 height 12
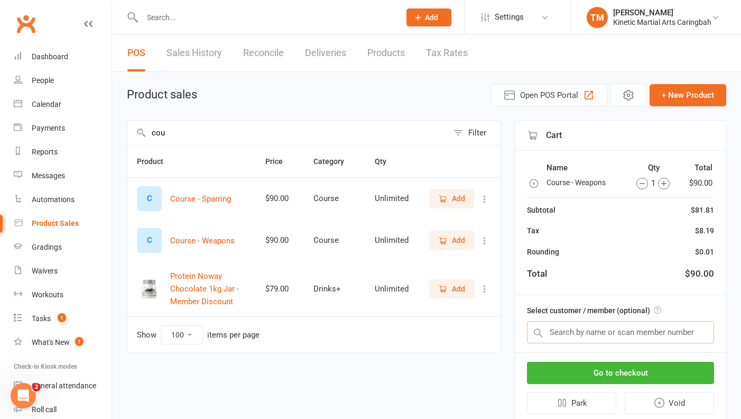
click at [563, 331] on input "text" at bounding box center [620, 332] width 187 height 22
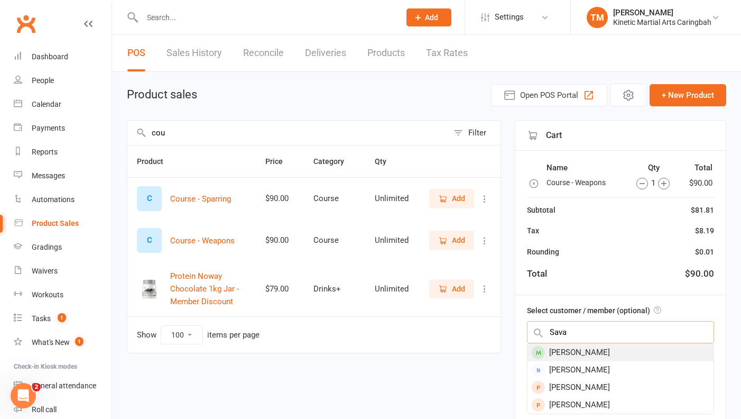
type input "Sava"
click at [583, 356] on div "[PERSON_NAME]" at bounding box center [620, 352] width 186 height 17
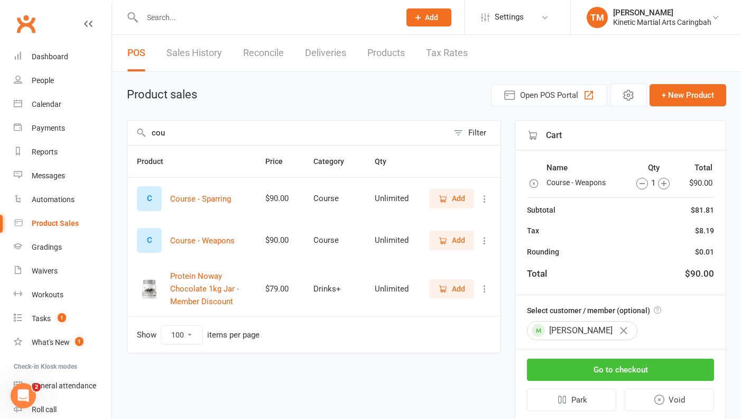
click at [594, 368] on button "Go to checkout" at bounding box center [620, 369] width 187 height 22
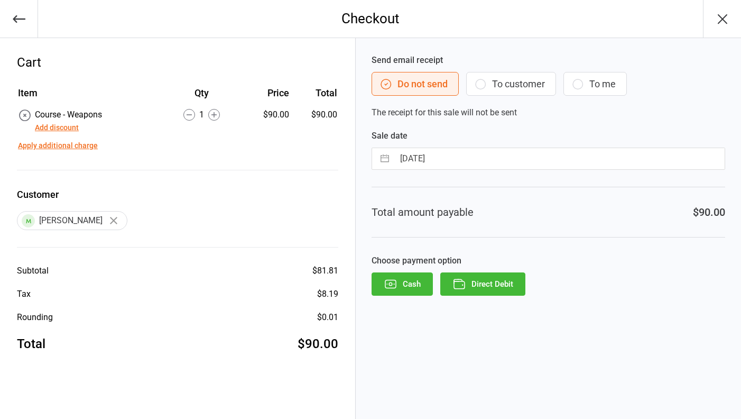
click at [502, 286] on button "Direct Debit" at bounding box center [482, 283] width 85 height 23
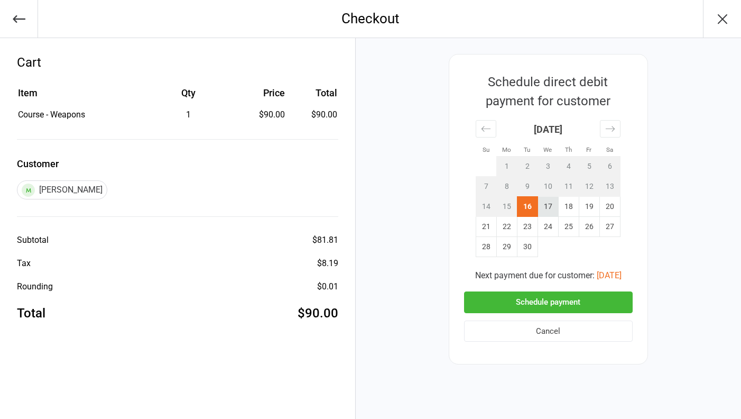
click at [551, 208] on td "17" at bounding box center [547, 207] width 21 height 20
click at [544, 301] on button "Schedule payment" at bounding box center [548, 302] width 169 height 22
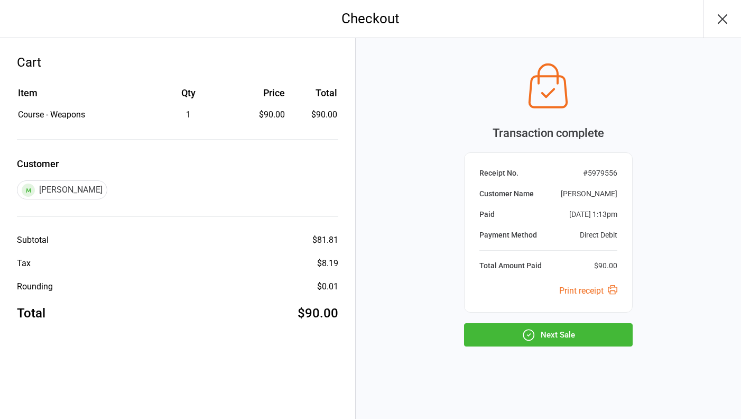
click at [530, 338] on icon "button" at bounding box center [529, 335] width 14 height 14
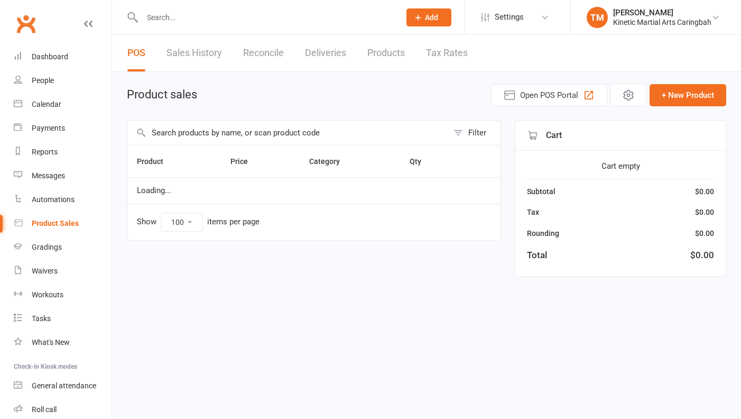
select select "100"
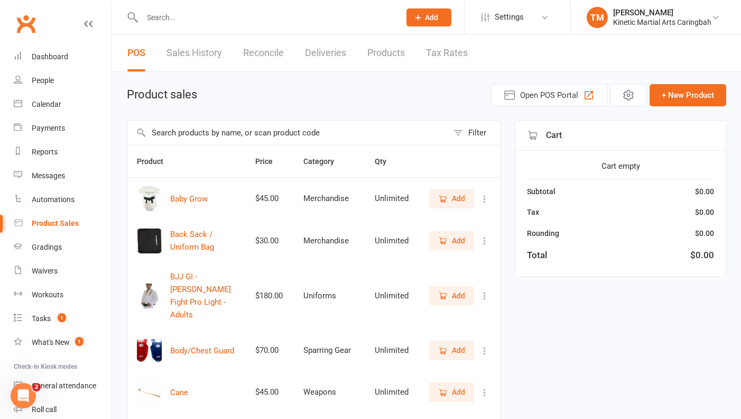
click at [307, 135] on input "text" at bounding box center [287, 132] width 321 height 24
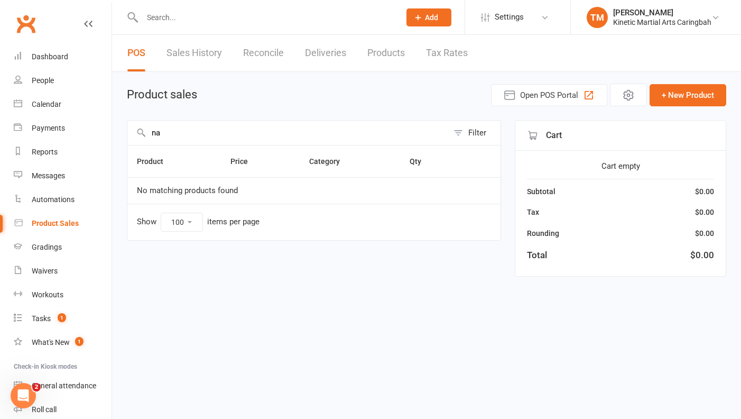
type input "n"
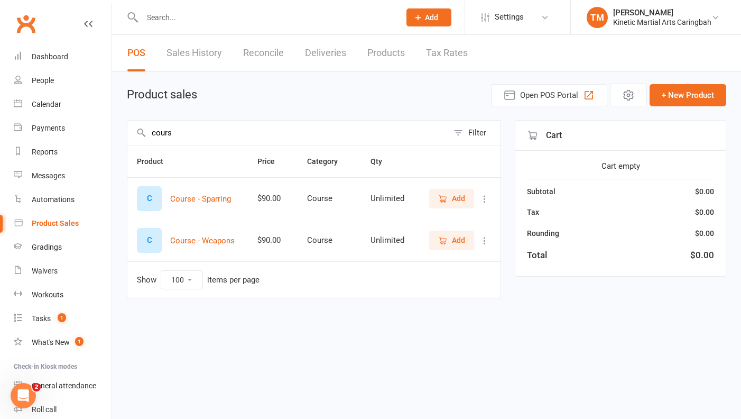
type input "cours"
click at [446, 237] on icon "button" at bounding box center [443, 241] width 10 height 10
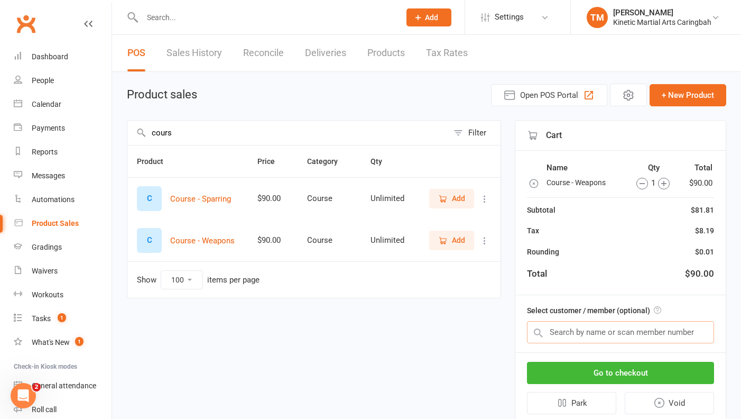
click at [559, 333] on input "text" at bounding box center [620, 332] width 187 height 22
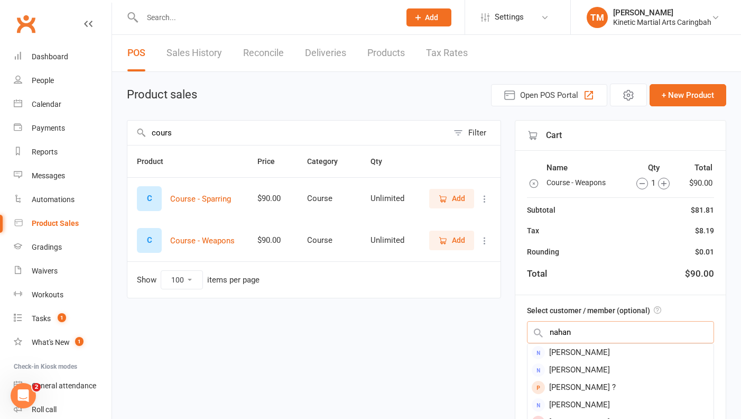
type input "nathan"
click at [597, 341] on input "text" at bounding box center [620, 332] width 187 height 22
type input "nathan ch"
click at [579, 399] on div "Nathan Charles" at bounding box center [620, 404] width 186 height 17
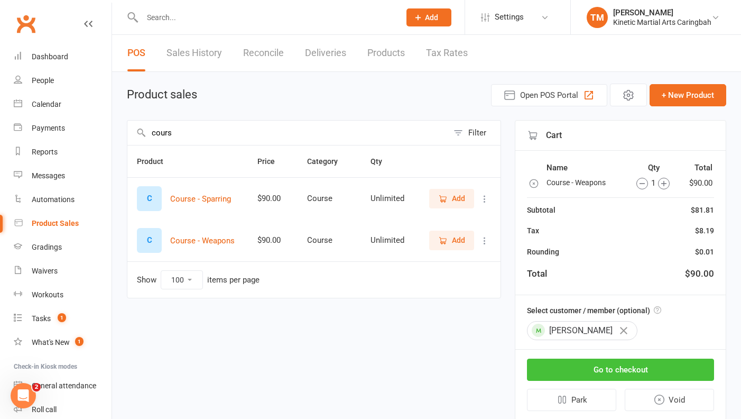
click at [592, 371] on button "Go to checkout" at bounding box center [620, 369] width 187 height 22
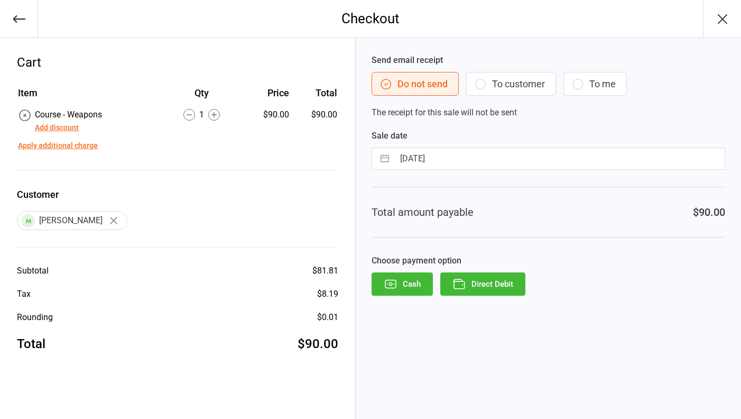
click at [479, 269] on div "Choose payment option Cash Direct Debit" at bounding box center [549, 274] width 354 height 41
click at [479, 279] on button "Direct Debit" at bounding box center [482, 283] width 85 height 23
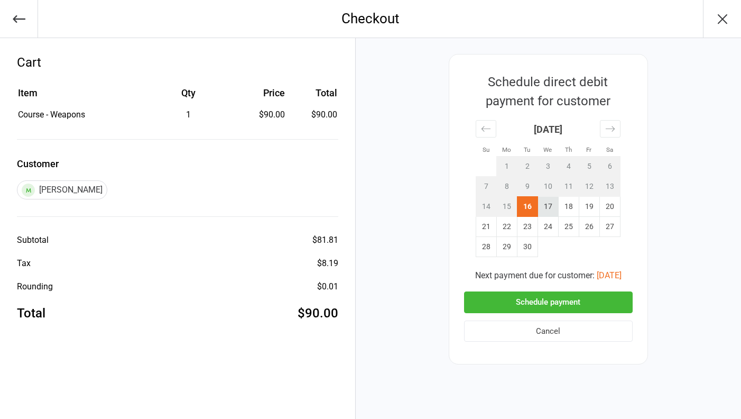
click at [544, 206] on td "17" at bounding box center [547, 207] width 21 height 20
click at [541, 301] on button "Schedule payment" at bounding box center [548, 302] width 169 height 22
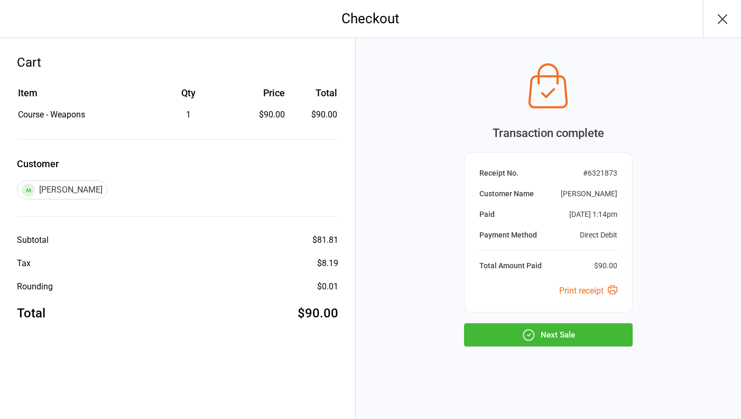
click at [545, 331] on button "Next Sale" at bounding box center [548, 334] width 169 height 23
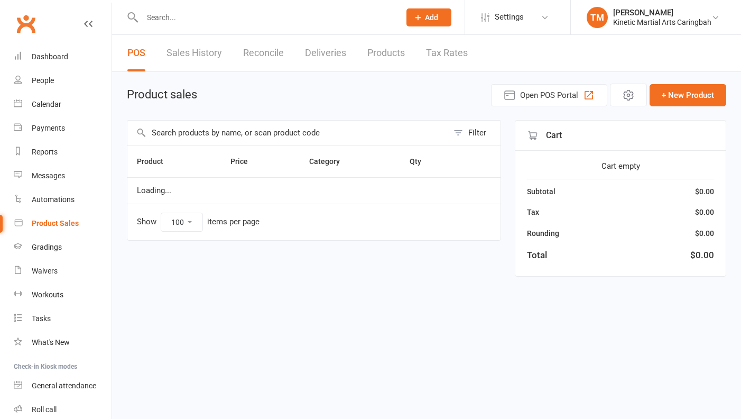
select select "100"
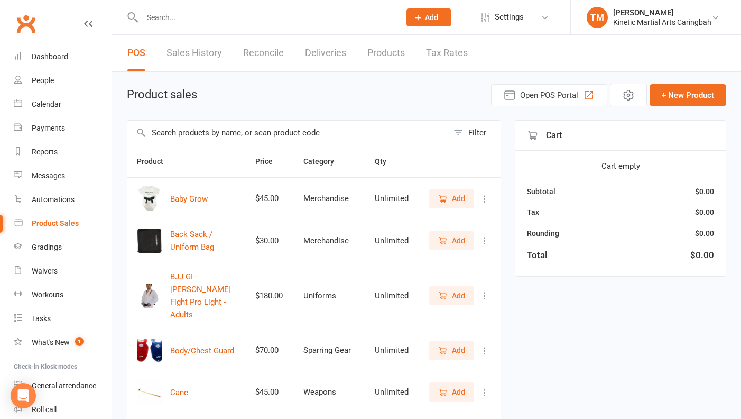
click at [204, 134] on input "text" at bounding box center [287, 132] width 321 height 24
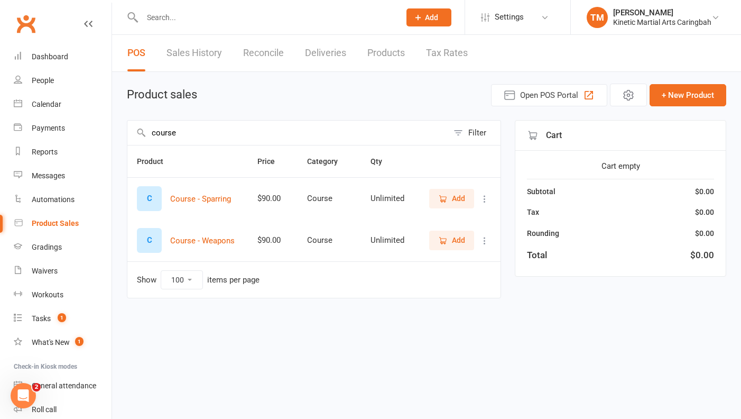
type input "course"
click at [446, 238] on icon "button" at bounding box center [444, 240] width 6 height 5
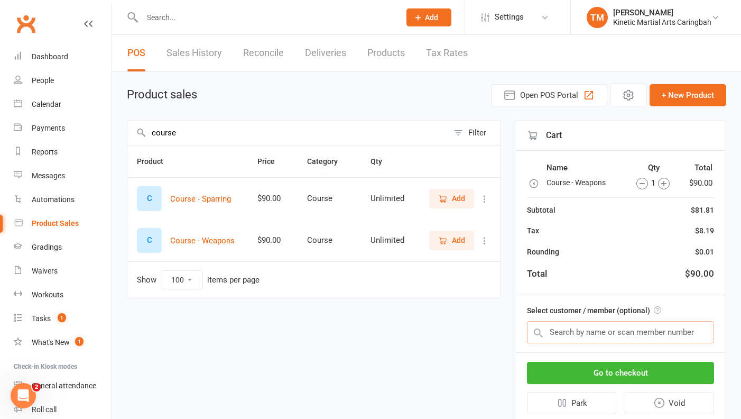
click at [569, 324] on input "text" at bounding box center [620, 332] width 187 height 22
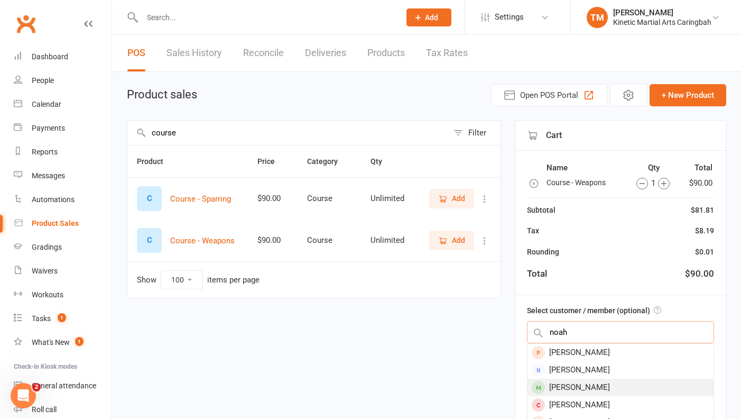
type input "noah"
click at [574, 384] on div "[PERSON_NAME]" at bounding box center [620, 386] width 186 height 17
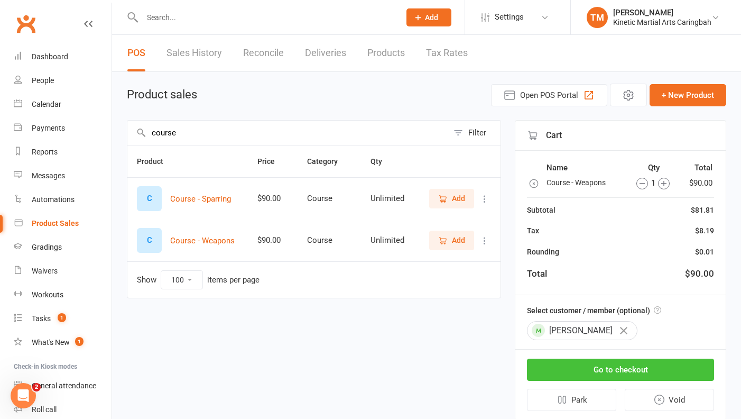
click at [588, 372] on button "Go to checkout" at bounding box center [620, 369] width 187 height 22
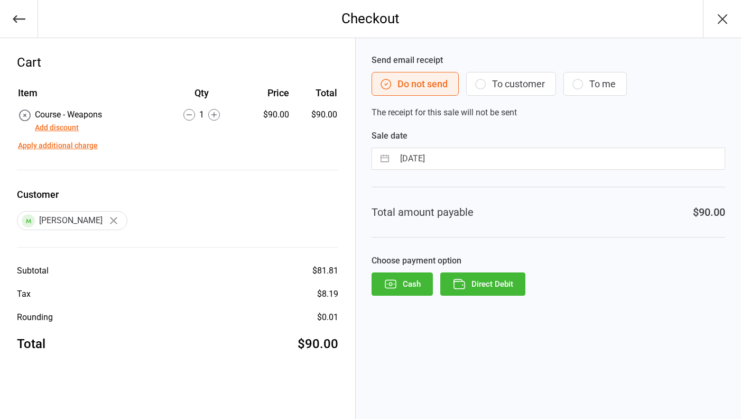
click at [505, 286] on button "Direct Debit" at bounding box center [482, 283] width 85 height 23
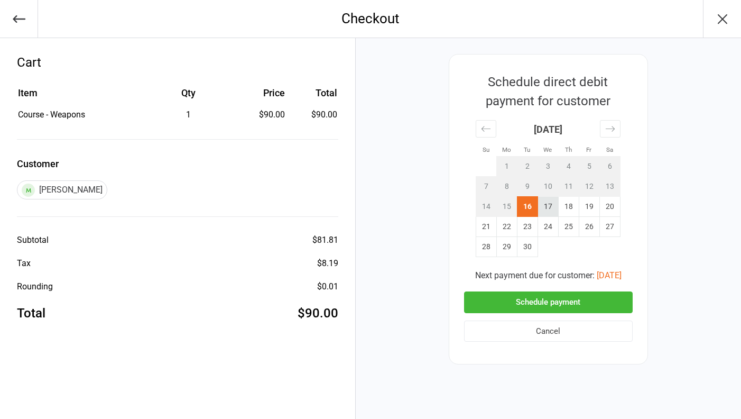
click at [543, 203] on td "17" at bounding box center [547, 207] width 21 height 20
click at [540, 298] on button "Schedule payment" at bounding box center [548, 302] width 169 height 22
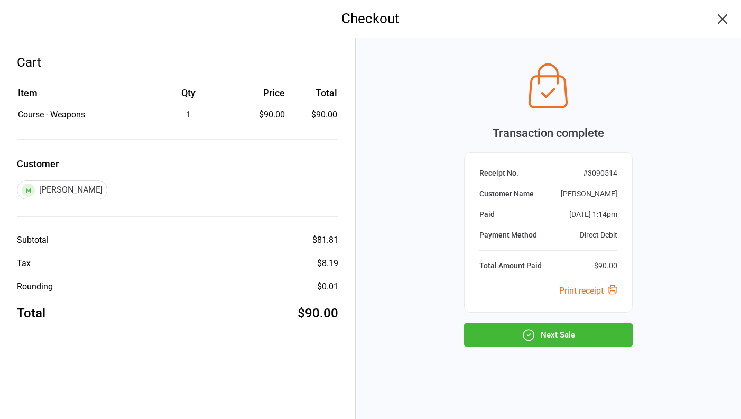
click at [530, 324] on button "Next Sale" at bounding box center [548, 334] width 169 height 23
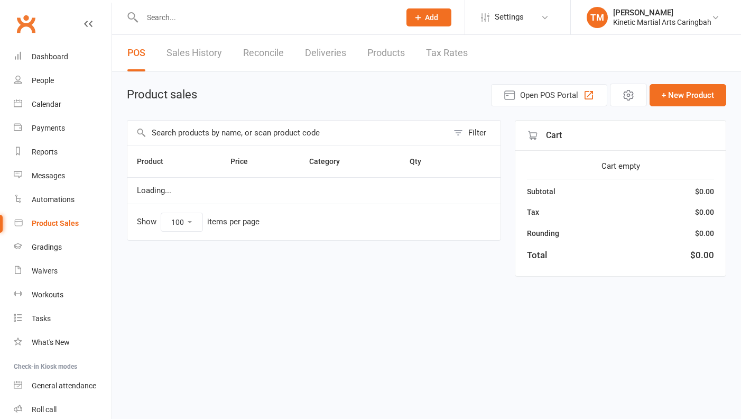
select select "100"
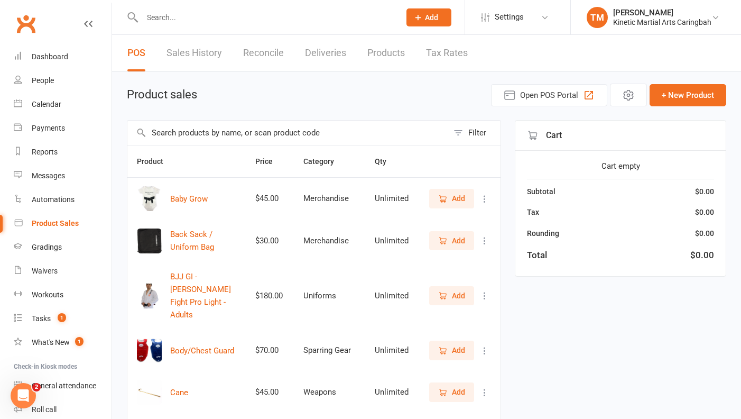
click at [178, 128] on input "text" at bounding box center [287, 132] width 321 height 24
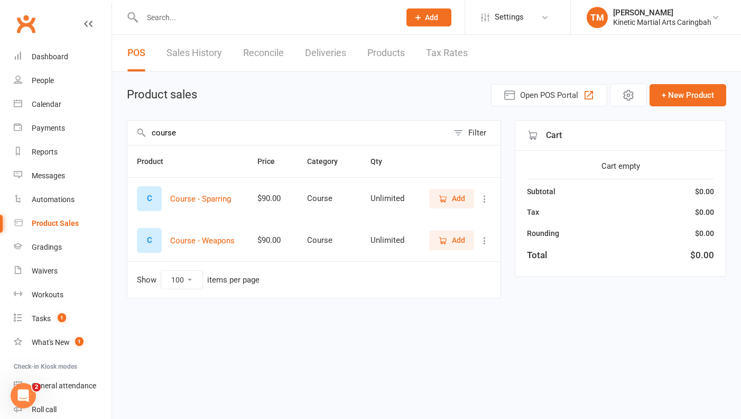
type input "course"
click at [463, 240] on span "Add" at bounding box center [458, 240] width 13 height 12
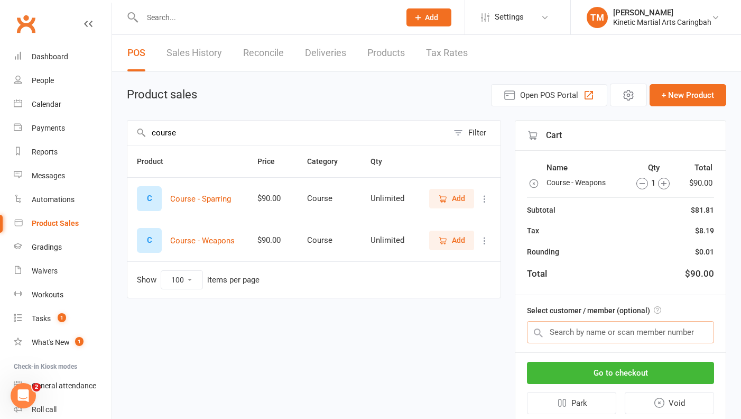
click at [574, 328] on input "text" at bounding box center [620, 332] width 187 height 22
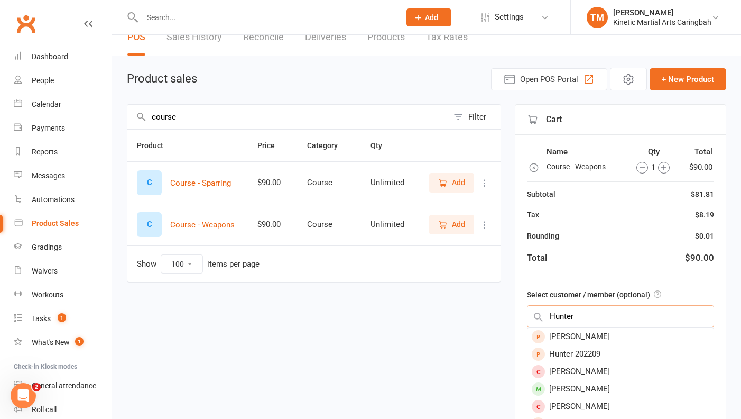
scroll to position [16, 0]
type input "Hunter"
click at [577, 381] on div "Hunter Seraglio" at bounding box center [620, 387] width 186 height 17
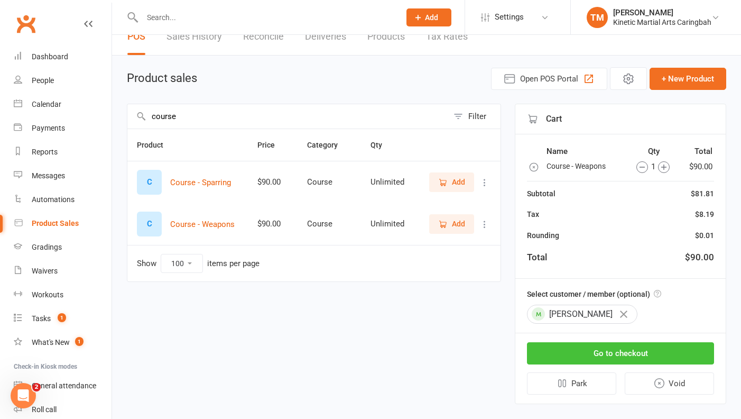
click at [605, 354] on button "Go to checkout" at bounding box center [620, 353] width 187 height 22
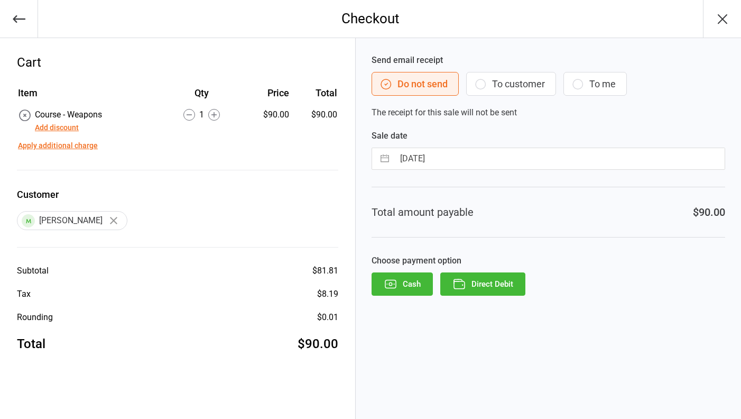
click at [515, 289] on button "Direct Debit" at bounding box center [482, 283] width 85 height 23
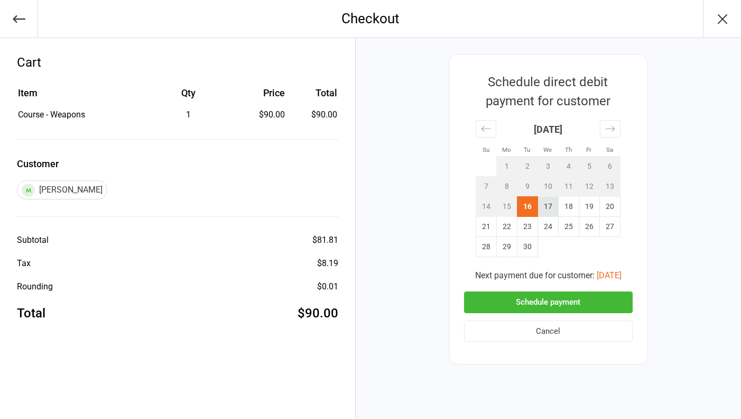
click at [552, 207] on td "17" at bounding box center [547, 207] width 21 height 20
click at [540, 313] on div "Schedule payment Cancel" at bounding box center [548, 316] width 169 height 50
click at [540, 310] on button "Schedule payment" at bounding box center [548, 302] width 169 height 22
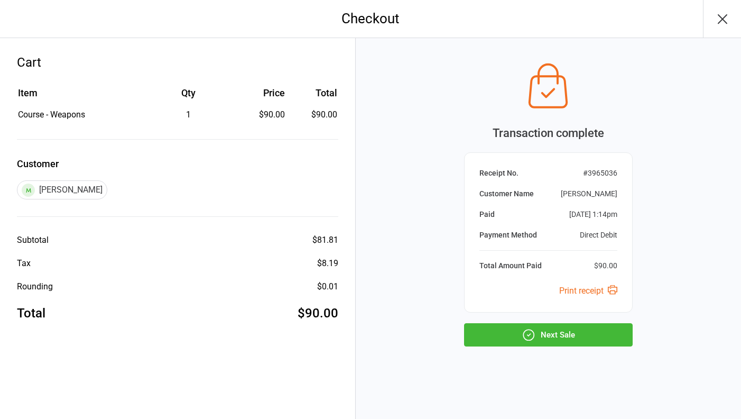
click at [543, 342] on button "Next Sale" at bounding box center [548, 334] width 169 height 23
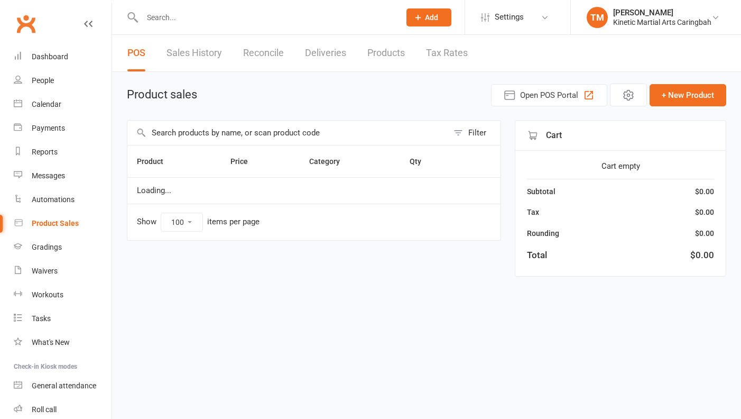
select select "100"
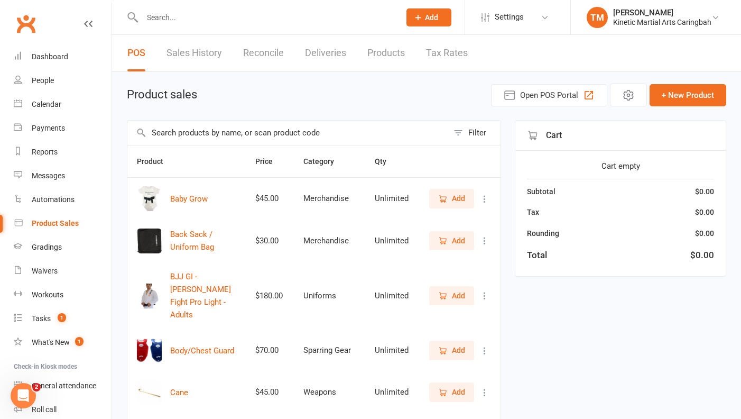
click at [254, 18] on input "text" at bounding box center [266, 17] width 254 height 15
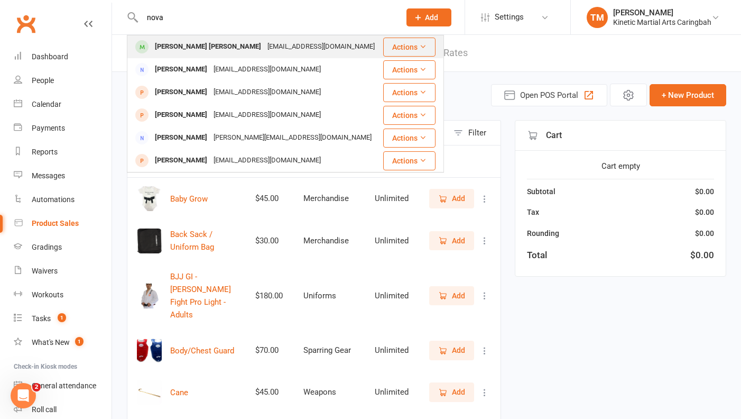
type input "nova"
click at [264, 49] on div "noemail@example.com" at bounding box center [321, 46] width 114 height 15
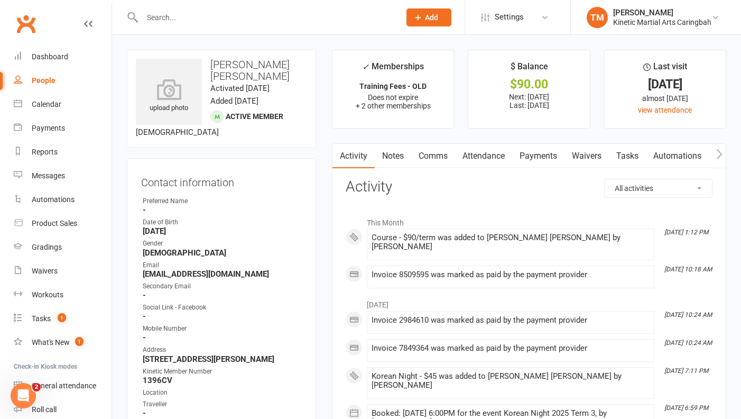
click at [491, 160] on link "Attendance" at bounding box center [483, 156] width 57 height 24
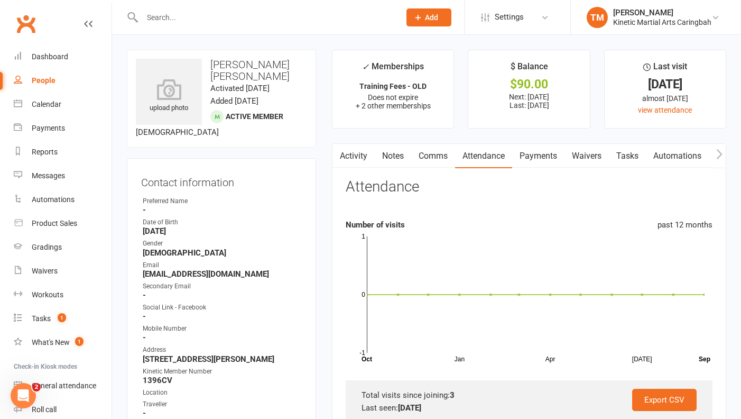
click at [531, 157] on link "Payments" at bounding box center [538, 156] width 52 height 24
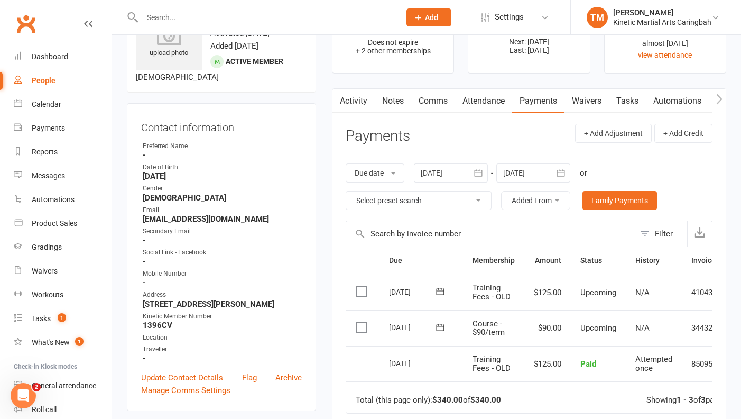
scroll to position [55, 0]
click at [438, 327] on icon at bounding box center [440, 326] width 11 height 11
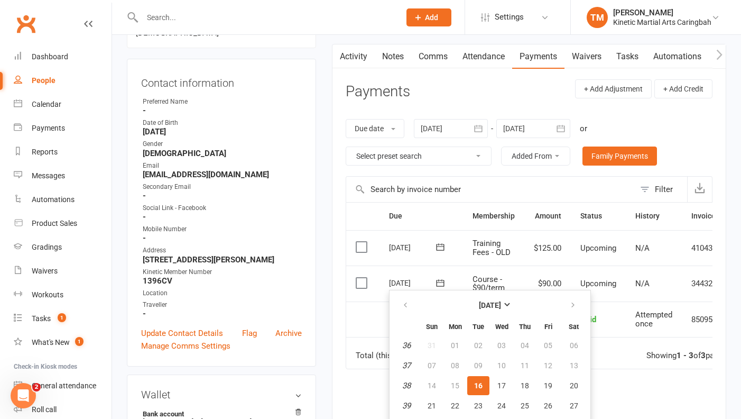
scroll to position [110, 0]
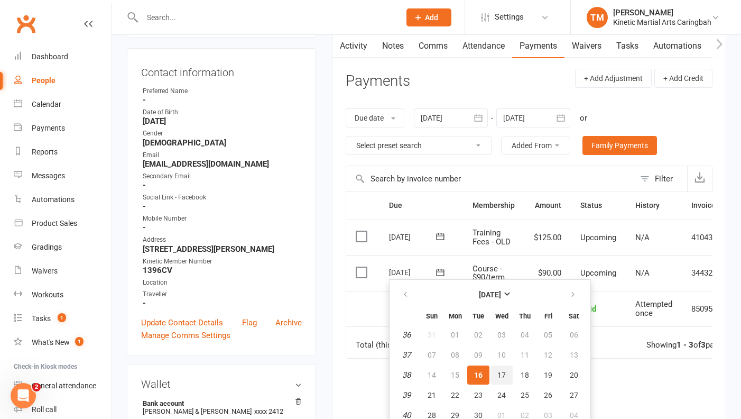
click at [499, 372] on span "17" at bounding box center [501, 374] width 8 height 8
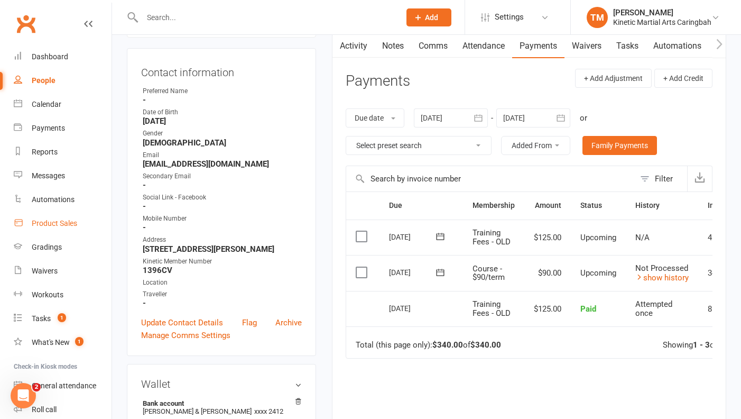
click at [56, 221] on div "Product Sales" at bounding box center [54, 223] width 45 height 8
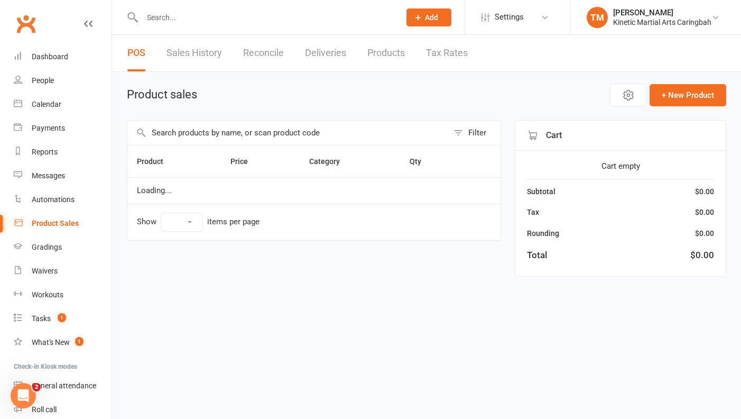
select select "100"
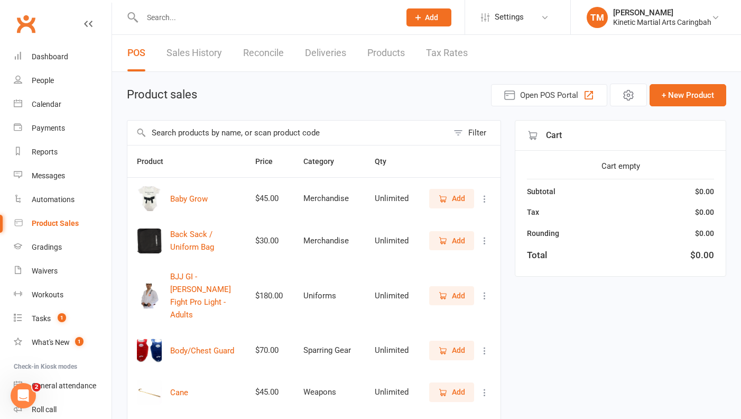
click at [310, 138] on input "text" at bounding box center [287, 132] width 321 height 24
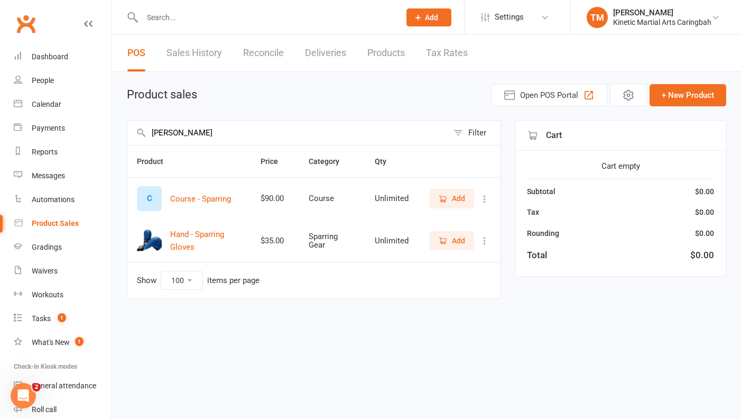
type input "sparr"
click at [459, 199] on span "Add" at bounding box center [458, 198] width 13 height 12
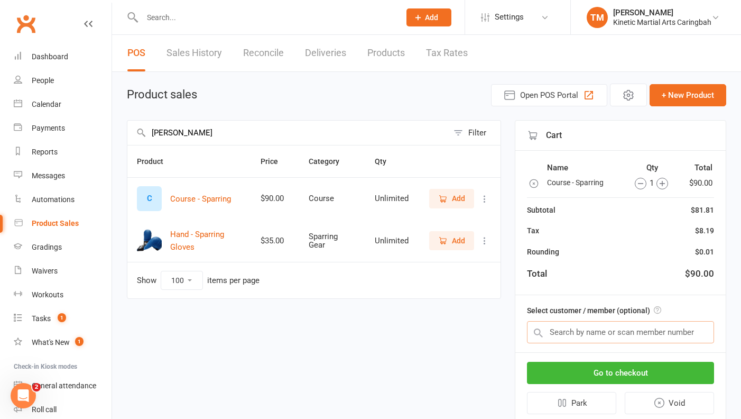
click at [569, 331] on input "text" at bounding box center [620, 332] width 187 height 22
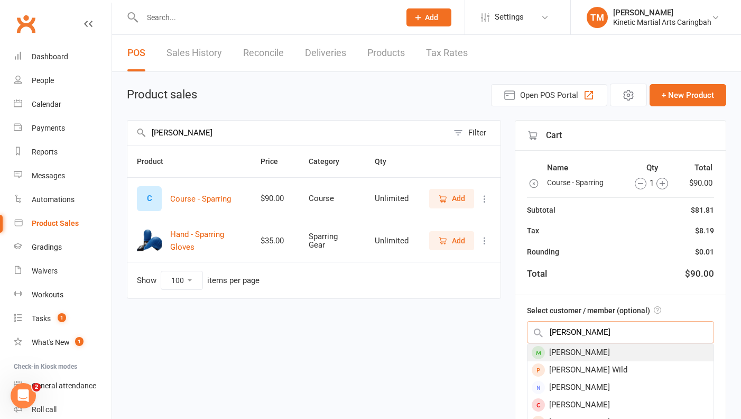
scroll to position [70, 0]
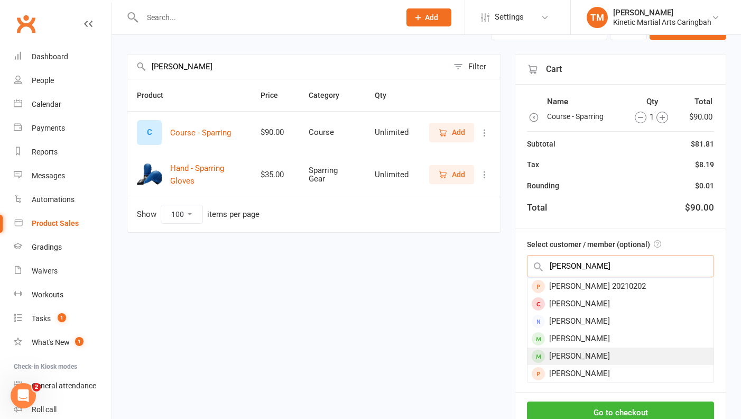
type input "harper"
click at [570, 360] on div "[PERSON_NAME]" at bounding box center [620, 355] width 186 height 17
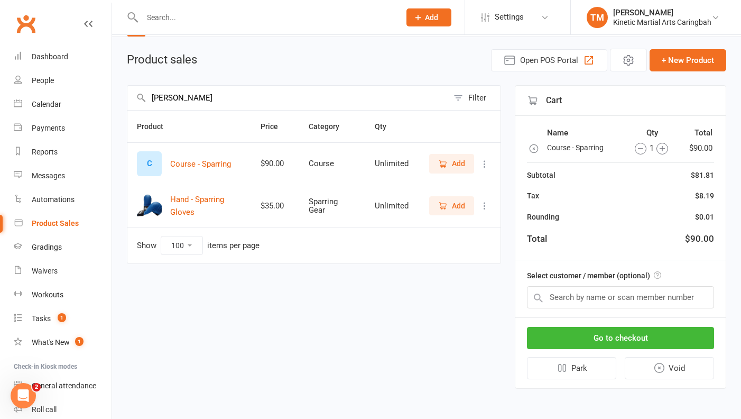
scroll to position [32, 0]
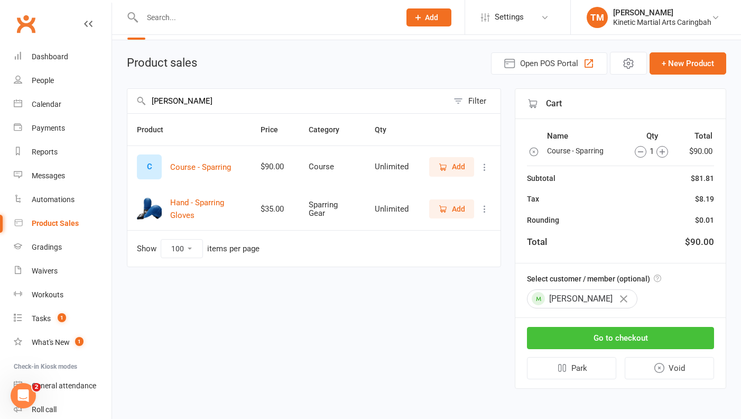
click at [618, 339] on button "Go to checkout" at bounding box center [620, 338] width 187 height 22
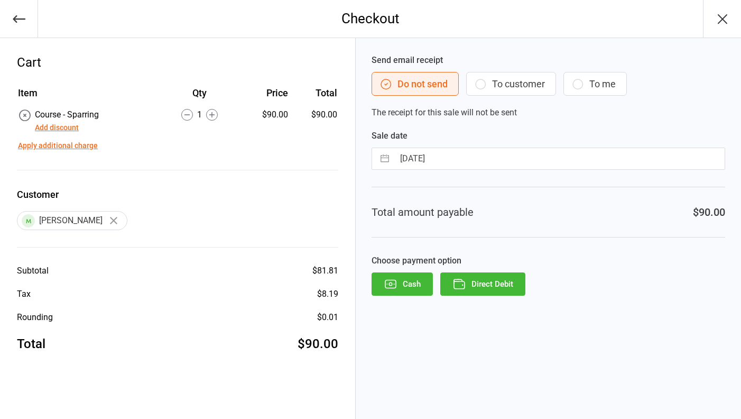
click at [487, 288] on button "Direct Debit" at bounding box center [482, 283] width 85 height 23
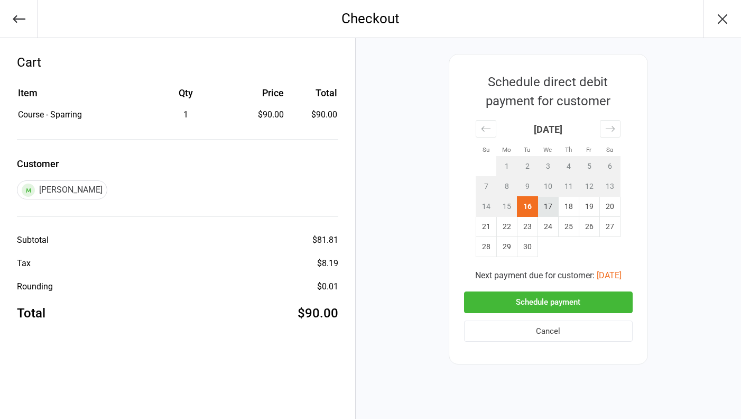
click at [551, 206] on td "17" at bounding box center [547, 207] width 21 height 20
click at [546, 298] on button "Schedule payment" at bounding box center [548, 302] width 169 height 22
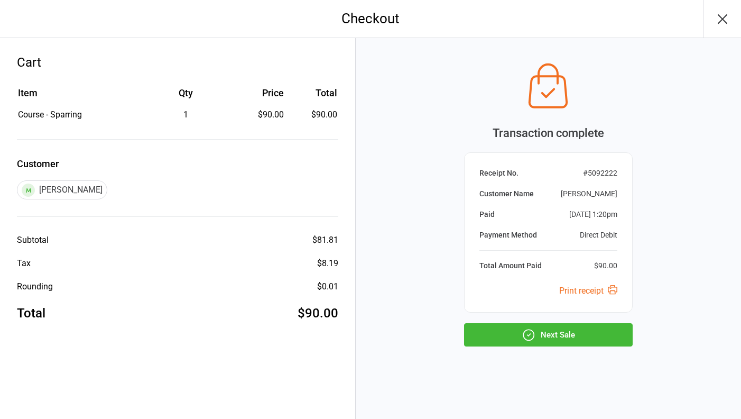
click at [542, 329] on button "Next Sale" at bounding box center [548, 334] width 169 height 23
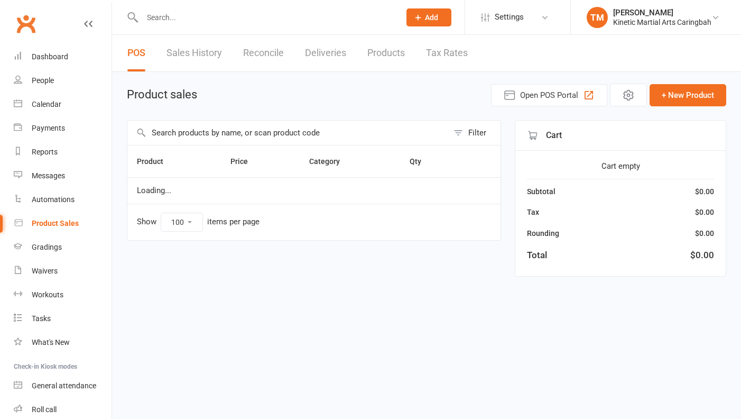
select select "100"
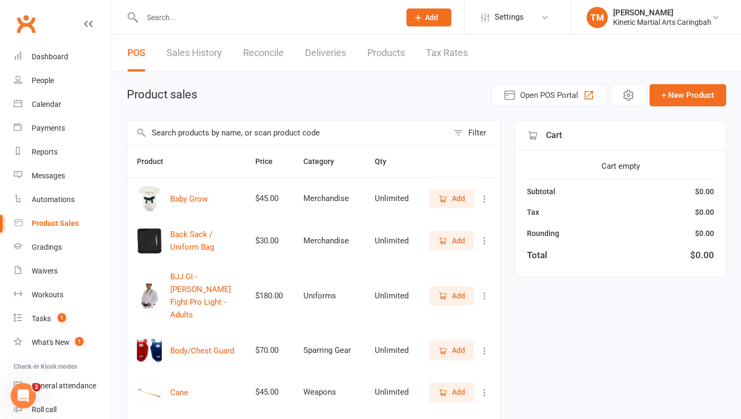
click at [384, 126] on input "text" at bounding box center [287, 132] width 321 height 24
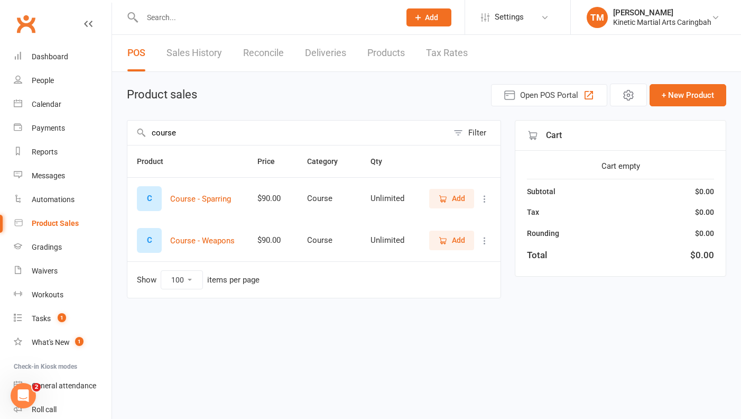
type input "course"
click at [453, 196] on span "Add" at bounding box center [458, 198] width 13 height 12
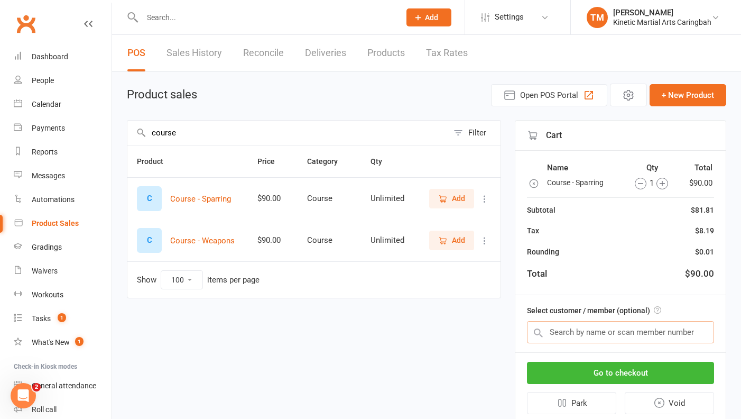
click at [566, 329] on input "text" at bounding box center [620, 332] width 187 height 22
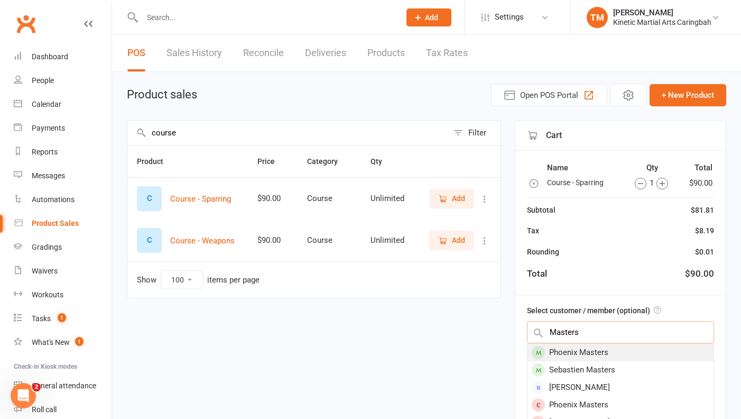
type input "Masters"
click at [585, 356] on div "Phoenix Masters" at bounding box center [620, 352] width 186 height 17
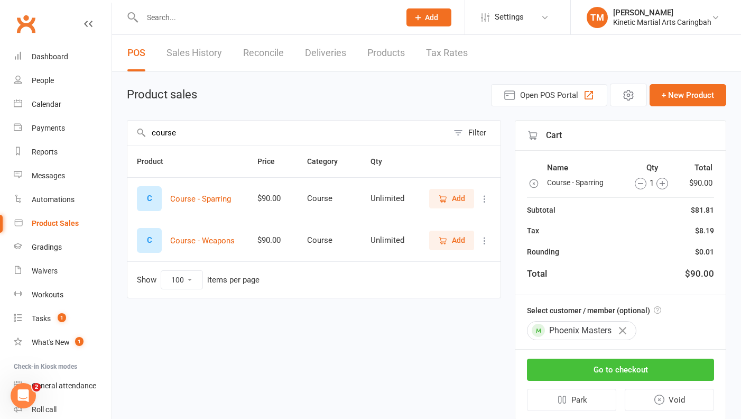
click at [597, 369] on button "Go to checkout" at bounding box center [620, 369] width 187 height 22
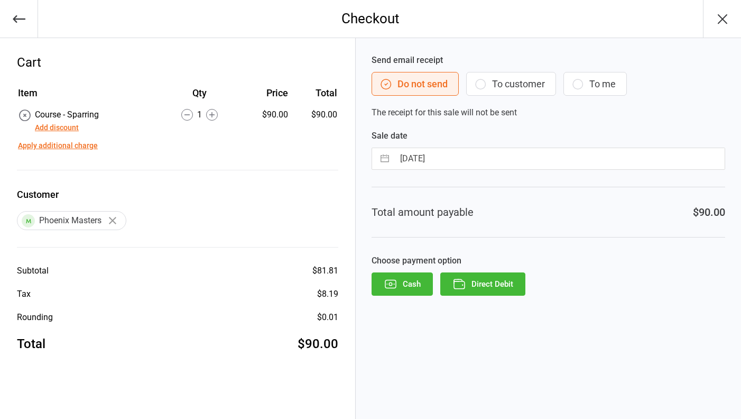
click at [481, 276] on button "Direct Debit" at bounding box center [482, 283] width 85 height 23
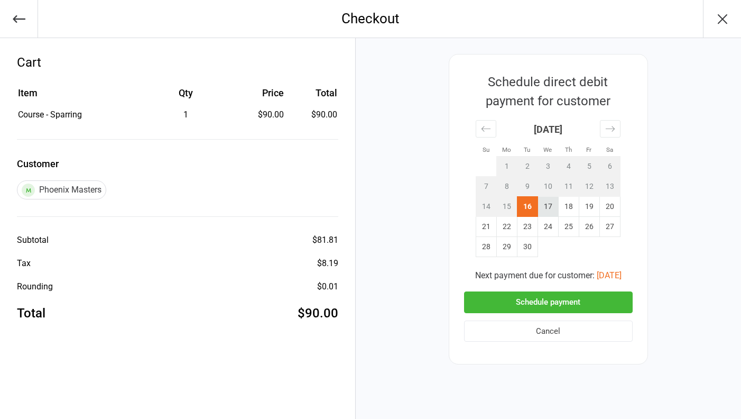
click at [547, 197] on td "17" at bounding box center [547, 207] width 21 height 20
click at [544, 308] on button "Schedule payment" at bounding box center [548, 302] width 169 height 22
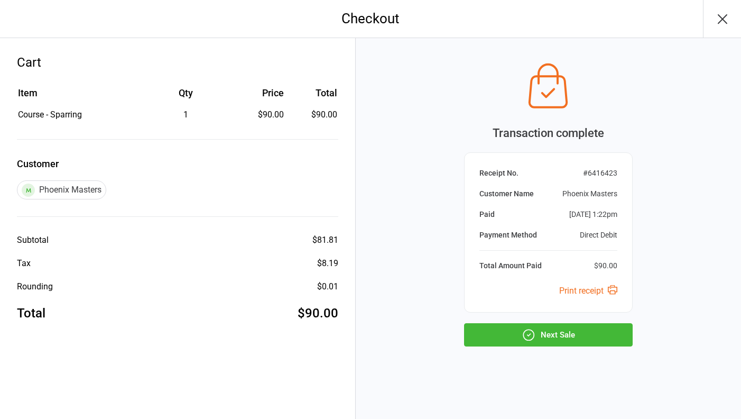
click at [546, 337] on button "Next Sale" at bounding box center [548, 334] width 169 height 23
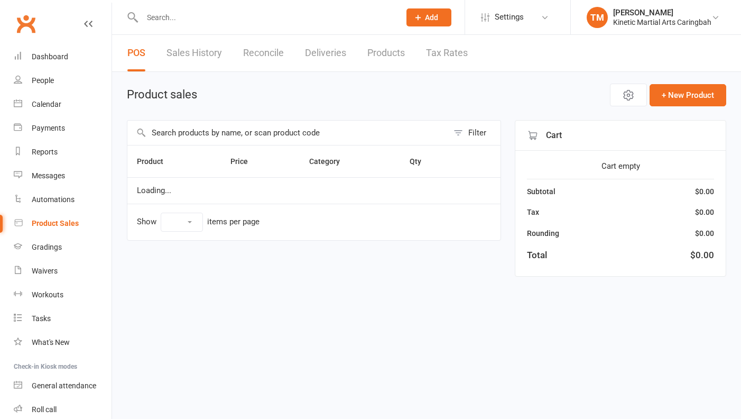
select select "100"
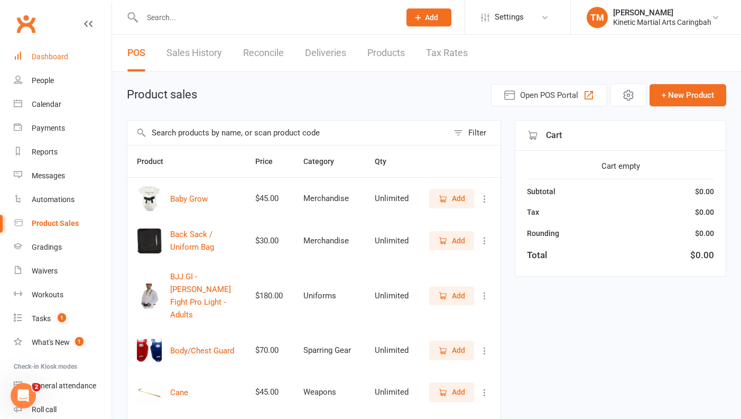
click at [54, 59] on div "Dashboard" at bounding box center [50, 56] width 36 height 8
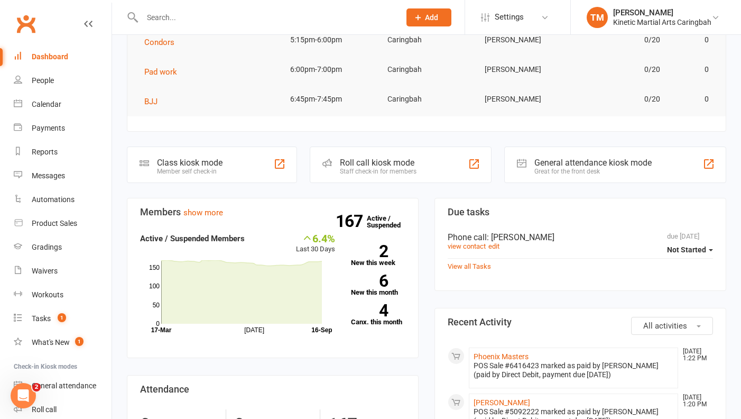
scroll to position [129, 0]
